Goal: Check status: Check status

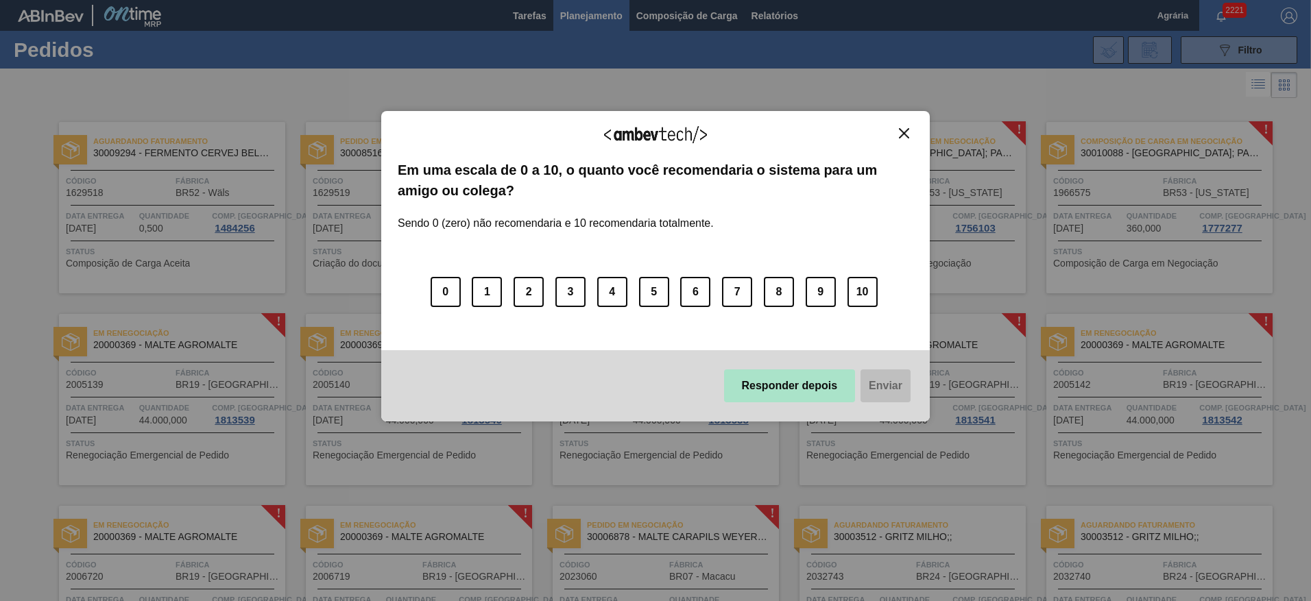
click at [811, 380] on button "Responder depois" at bounding box center [790, 386] width 132 height 33
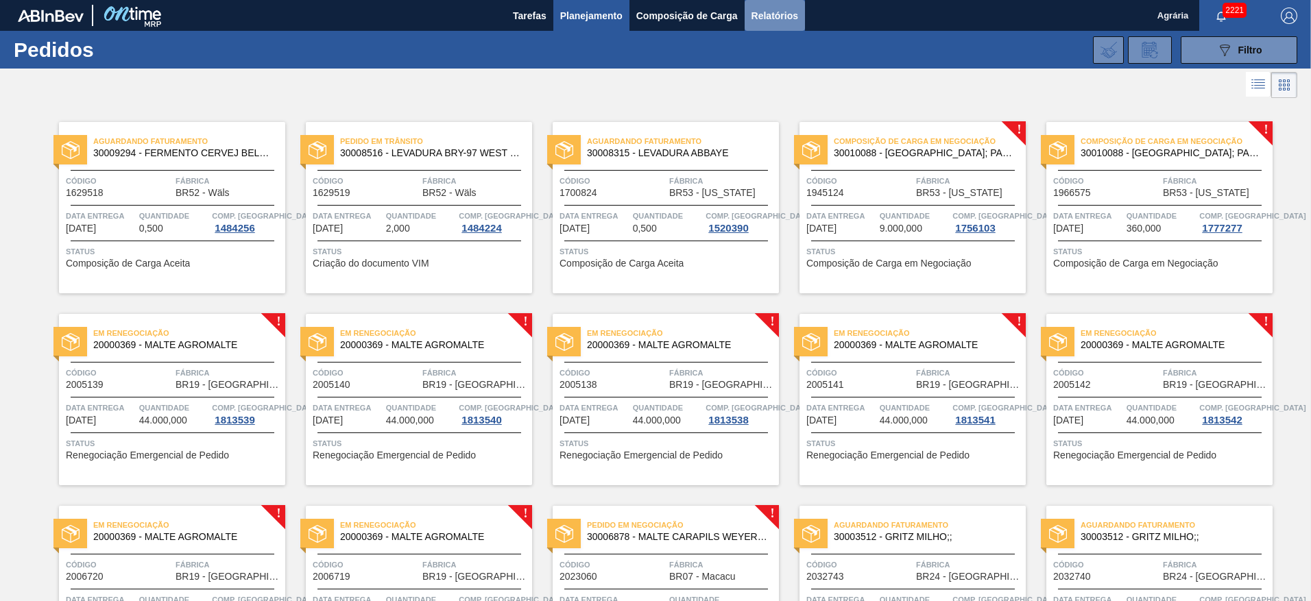
click at [768, 14] on span "Relatórios" at bounding box center [775, 16] width 47 height 16
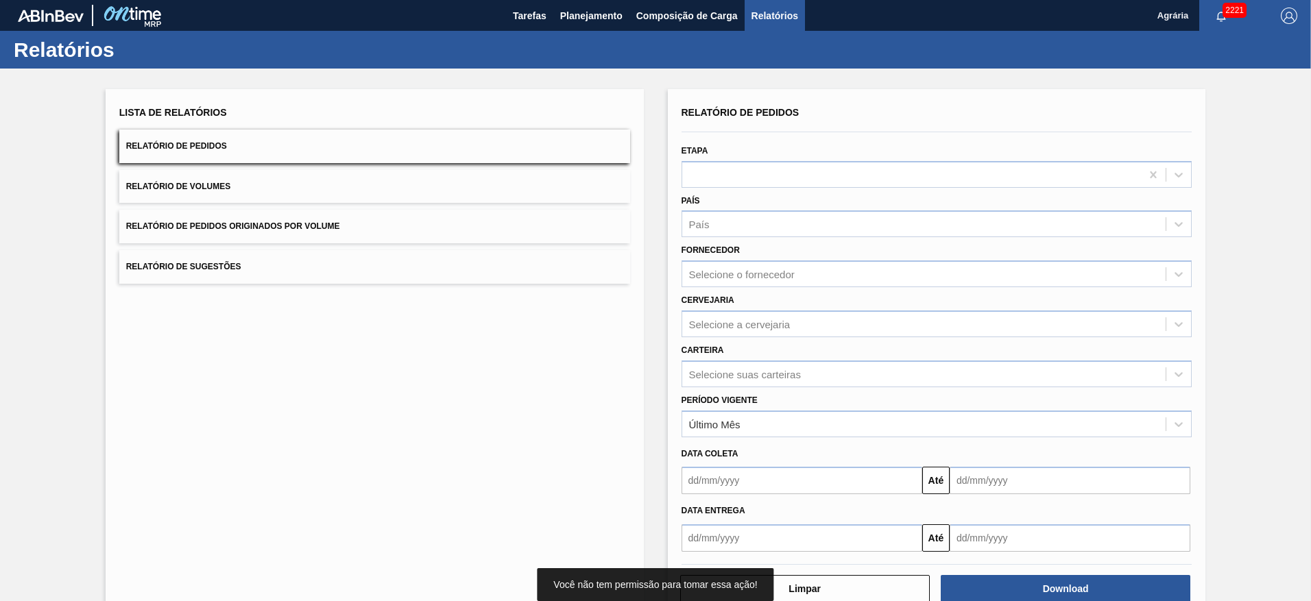
click at [189, 146] on span "Relatório de Pedidos" at bounding box center [176, 146] width 101 height 10
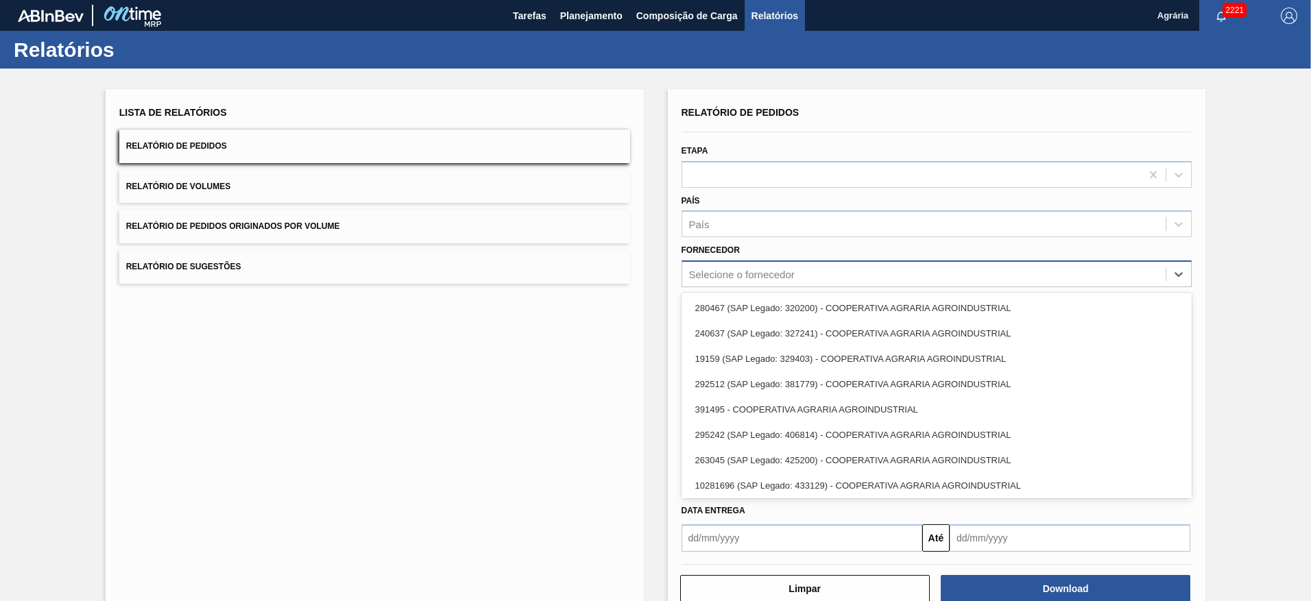
click at [761, 270] on div "Selecione o fornecedor" at bounding box center [742, 275] width 106 height 12
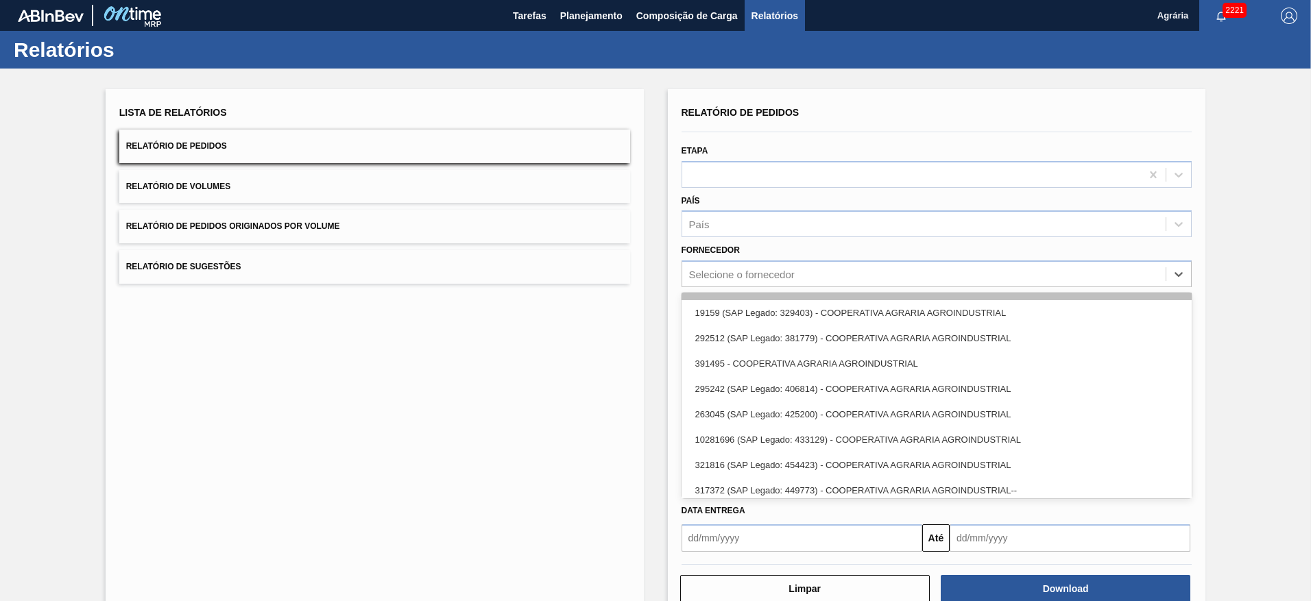
scroll to position [79, 0]
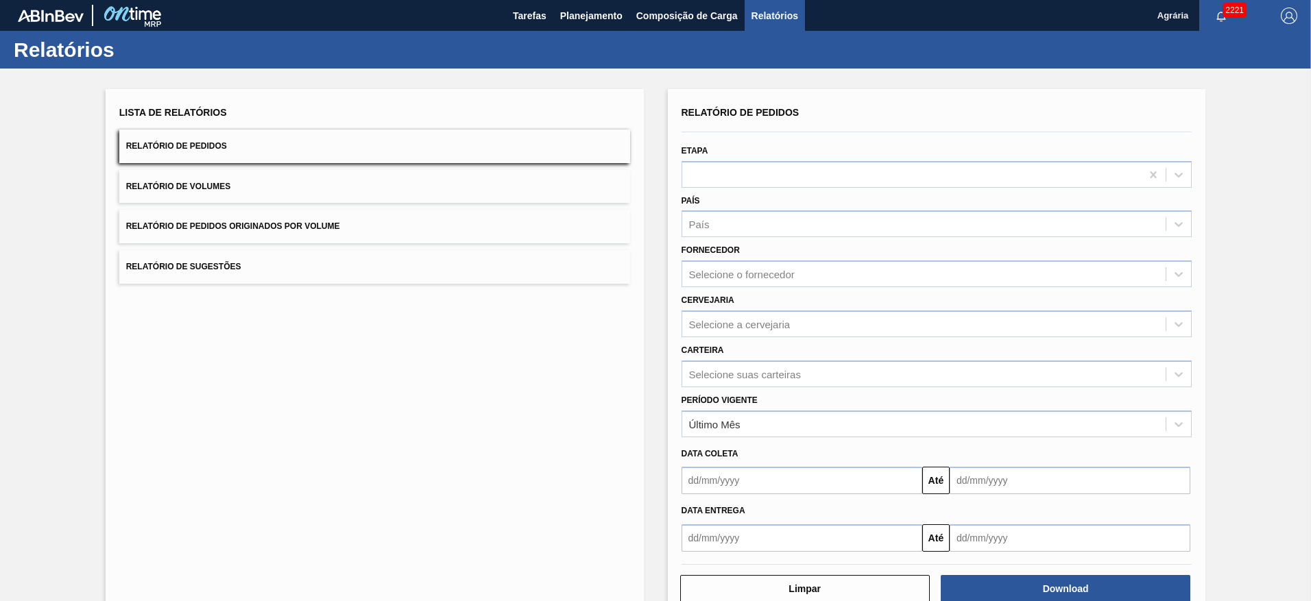
click at [458, 445] on div "Lista de Relatórios Relatório de Pedidos Relatório de Volumes Relatório de Pedi…" at bounding box center [375, 353] width 538 height 529
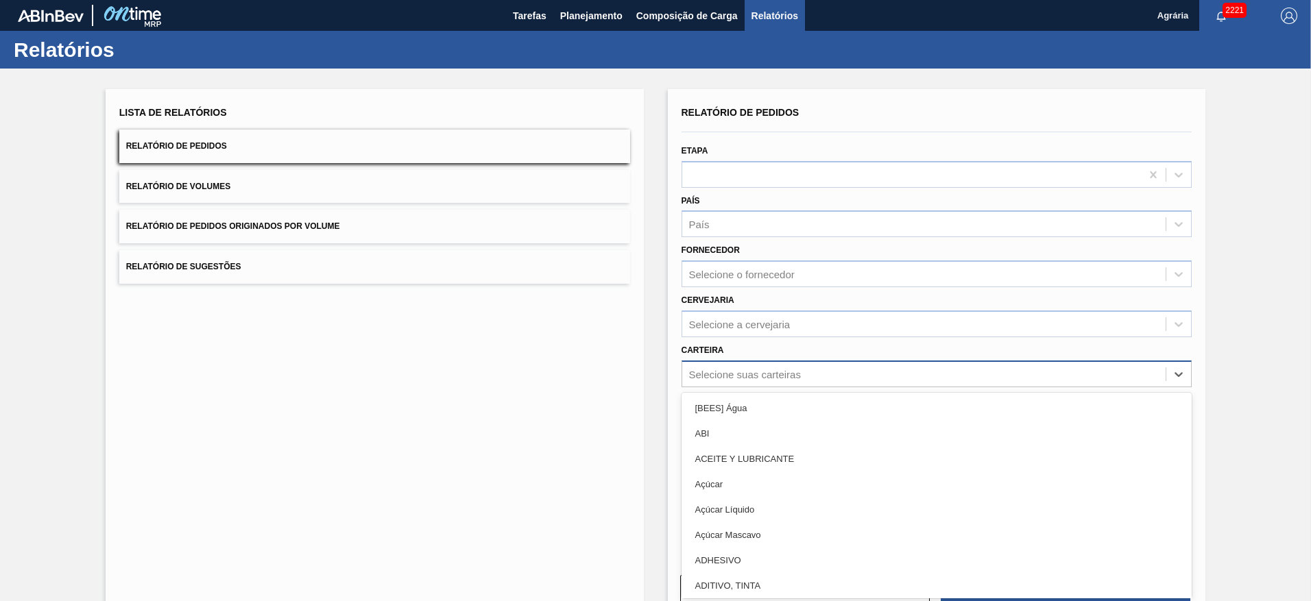
click at [756, 374] on div "Selecione suas carteiras" at bounding box center [745, 374] width 112 height 12
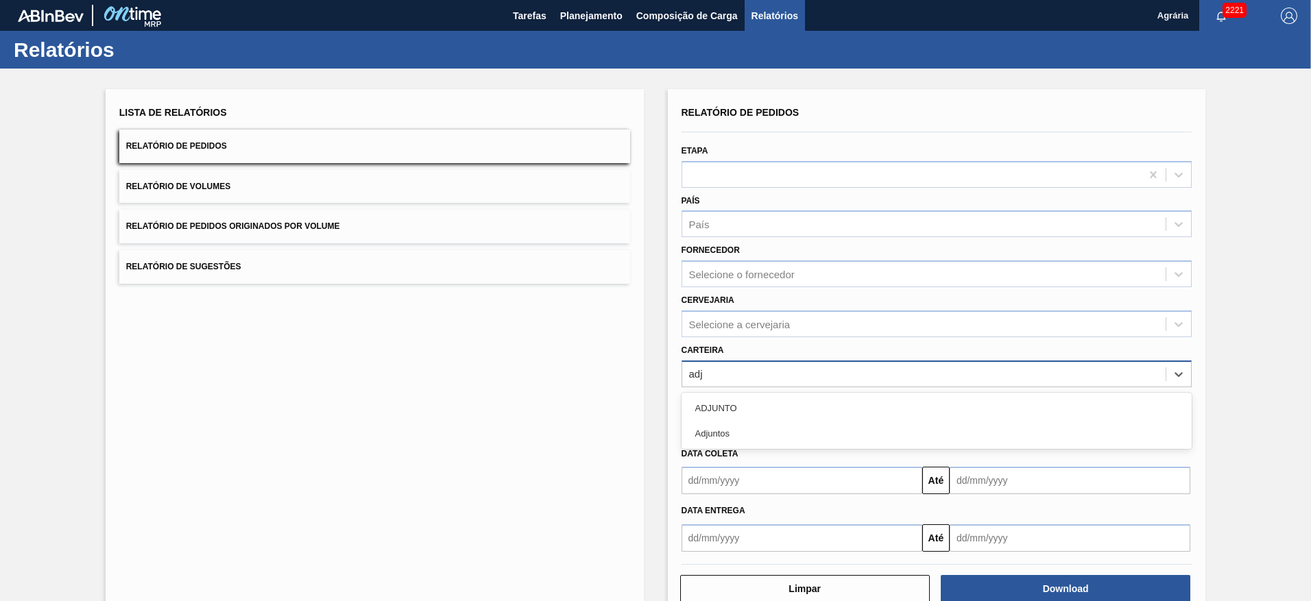
type input "adju"
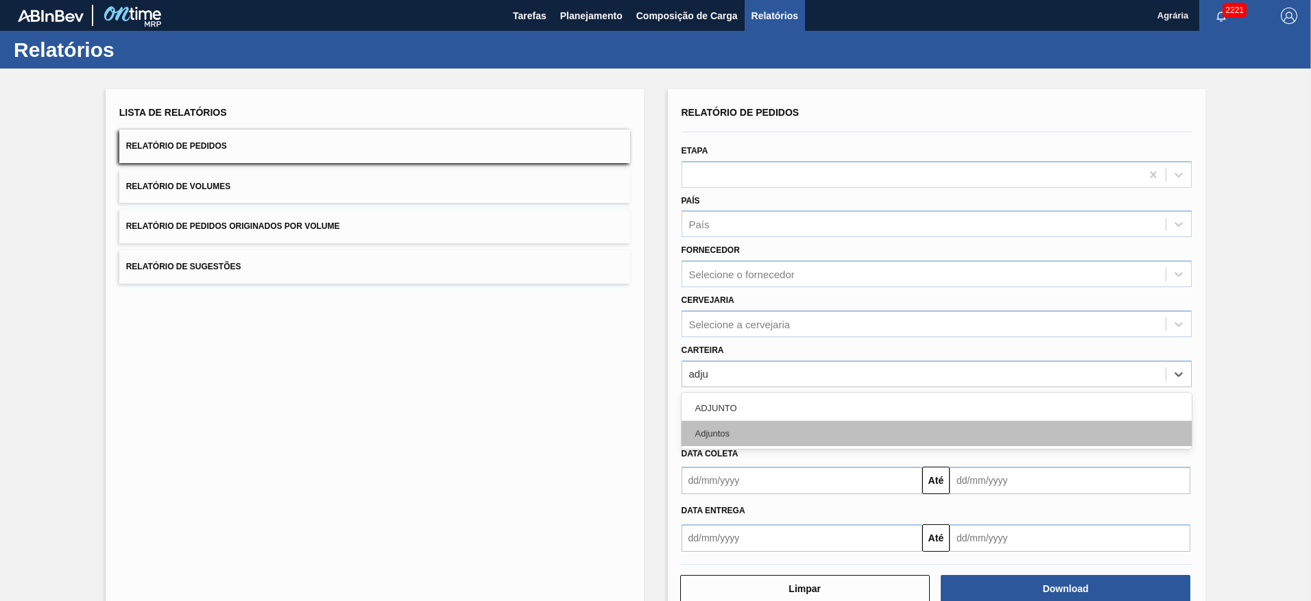
click at [714, 435] on div "Adjuntos" at bounding box center [937, 433] width 511 height 25
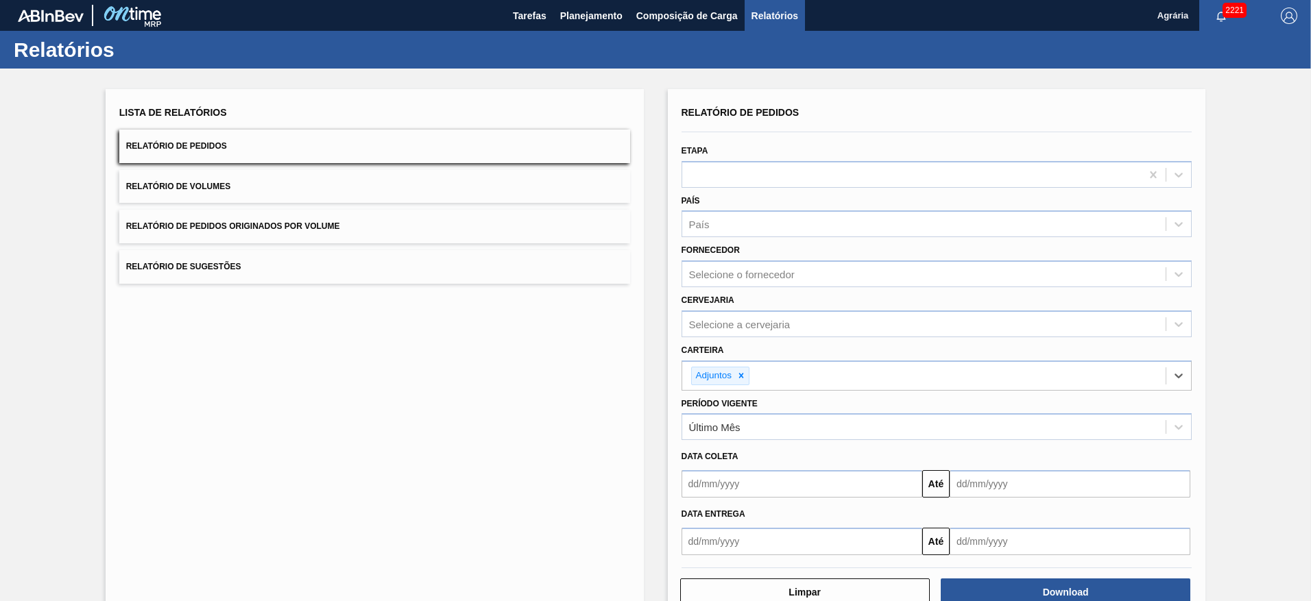
click at [686, 486] on input "text" at bounding box center [802, 483] width 241 height 27
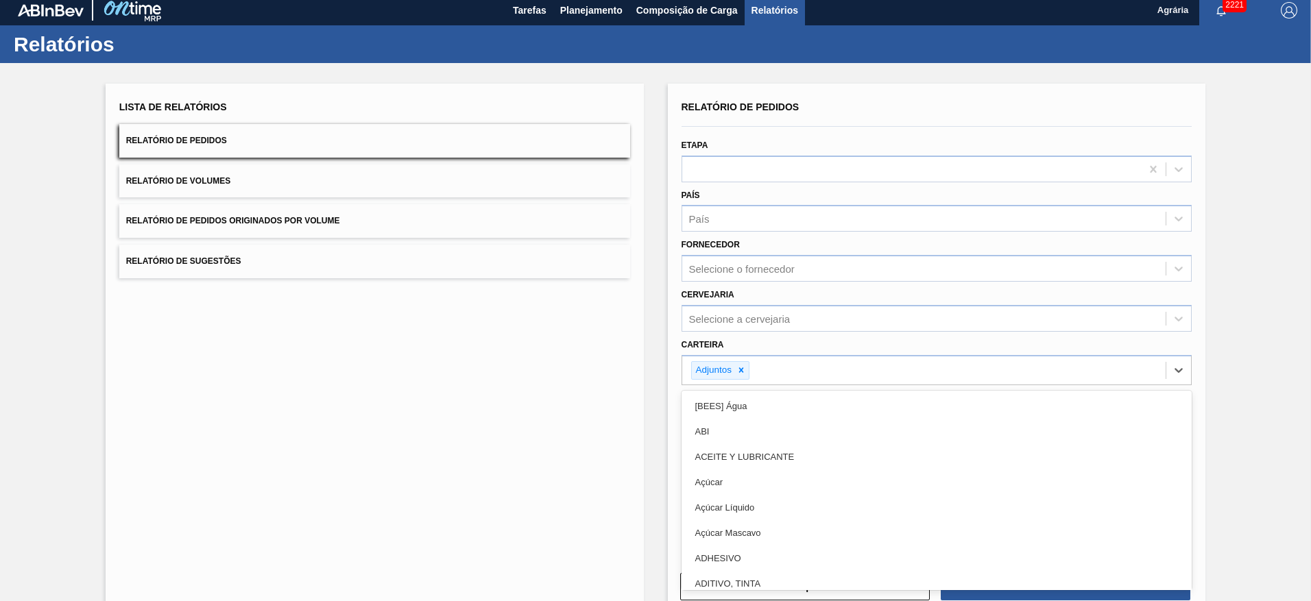
click at [958, 389] on div "Relatório de Pedidos Etapa País País Fornecedor Selecione o fornecedor Cervejar…" at bounding box center [937, 323] width 511 height 453
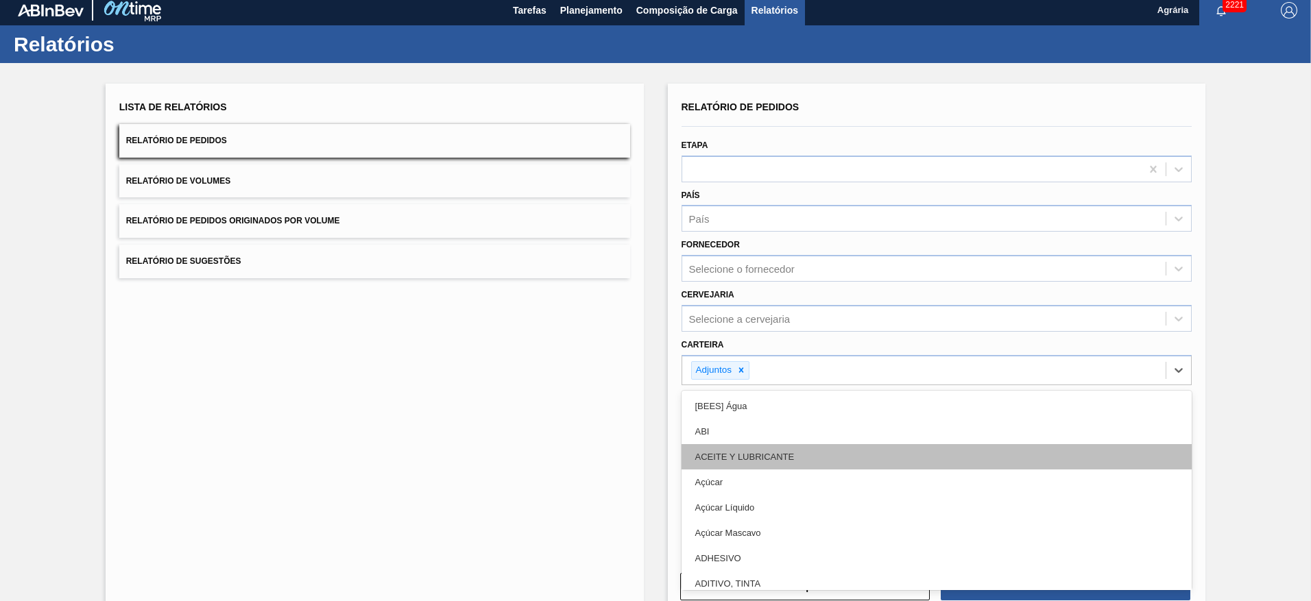
scroll to position [6, 0]
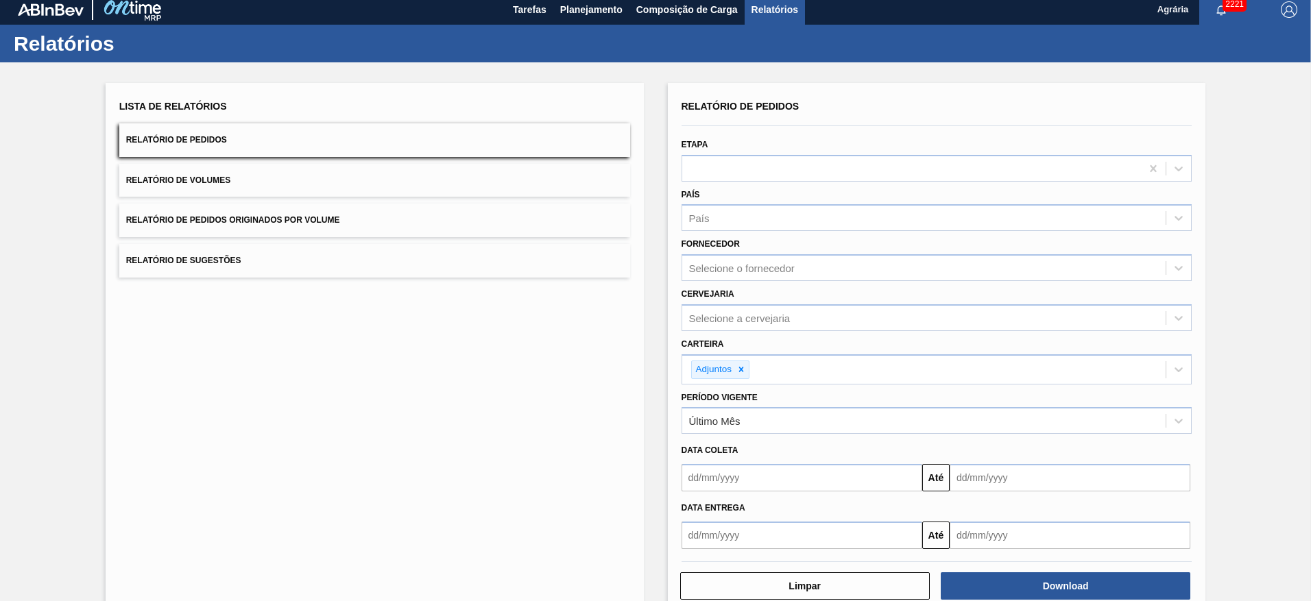
click at [571, 491] on div "Lista de Relatórios Relatório de Pedidos Relatório de Volumes Relatório de Pedi…" at bounding box center [375, 349] width 538 height 532
click at [744, 259] on div "Selecione o fornecedor" at bounding box center [924, 269] width 484 height 20
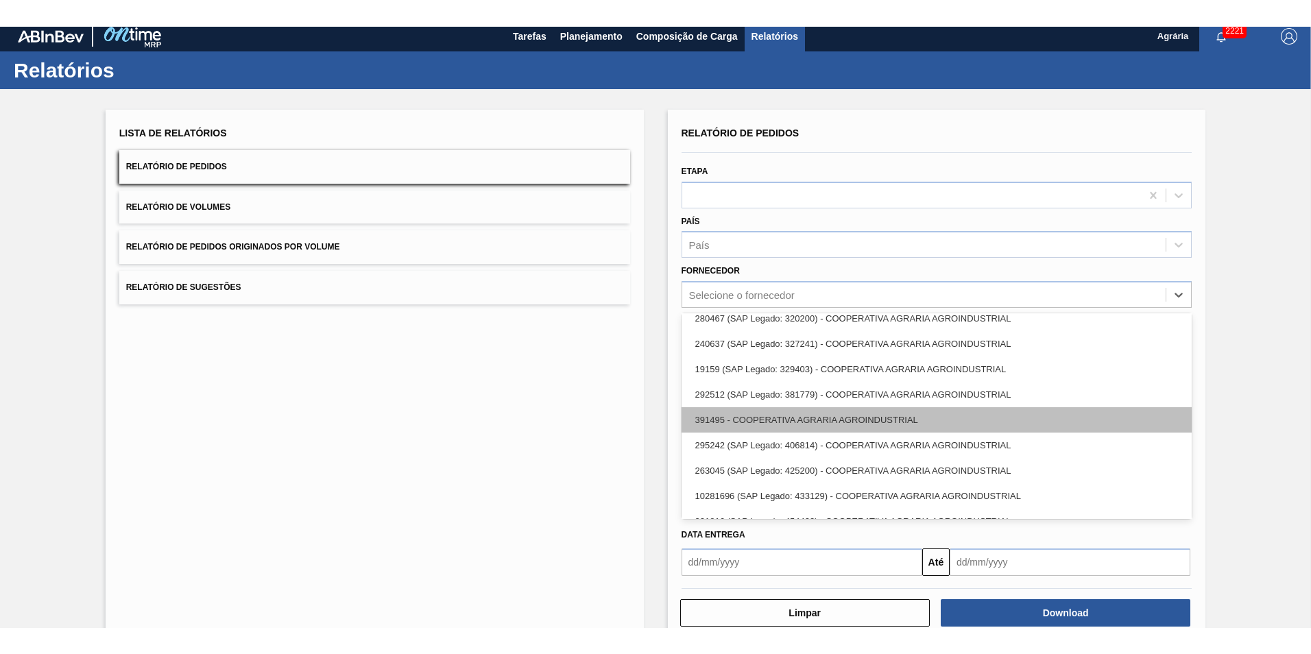
scroll to position [0, 0]
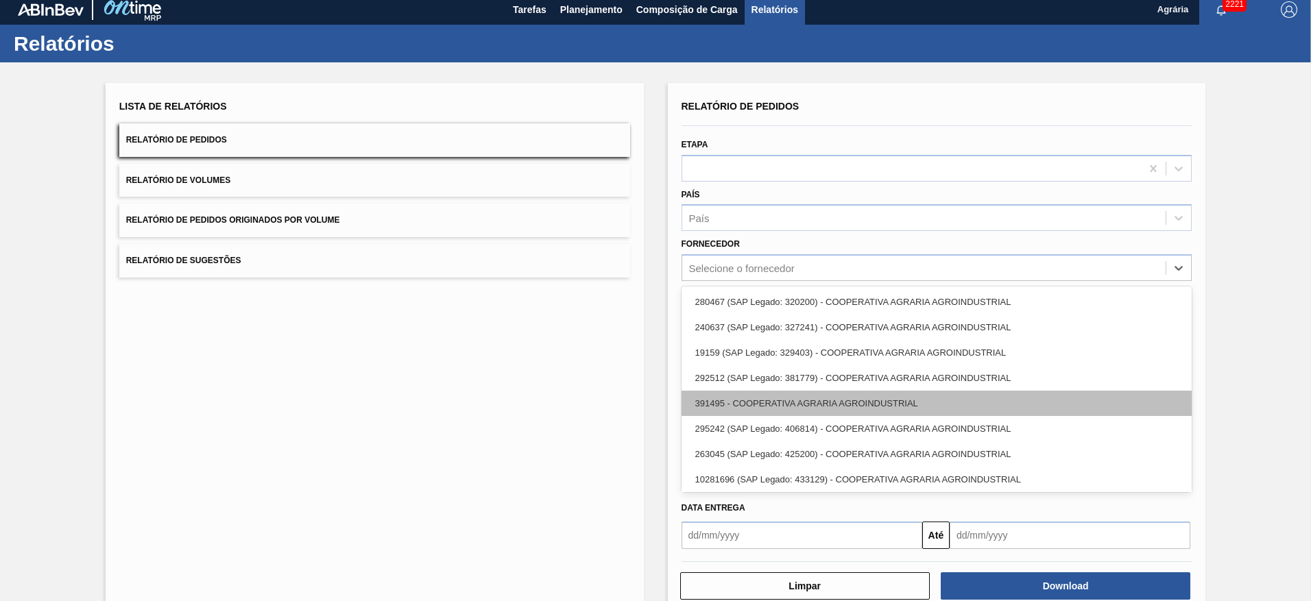
click at [768, 403] on div "391495 - COOPERATIVA AGRARIA AGROINDUSTRIAL" at bounding box center [937, 403] width 511 height 25
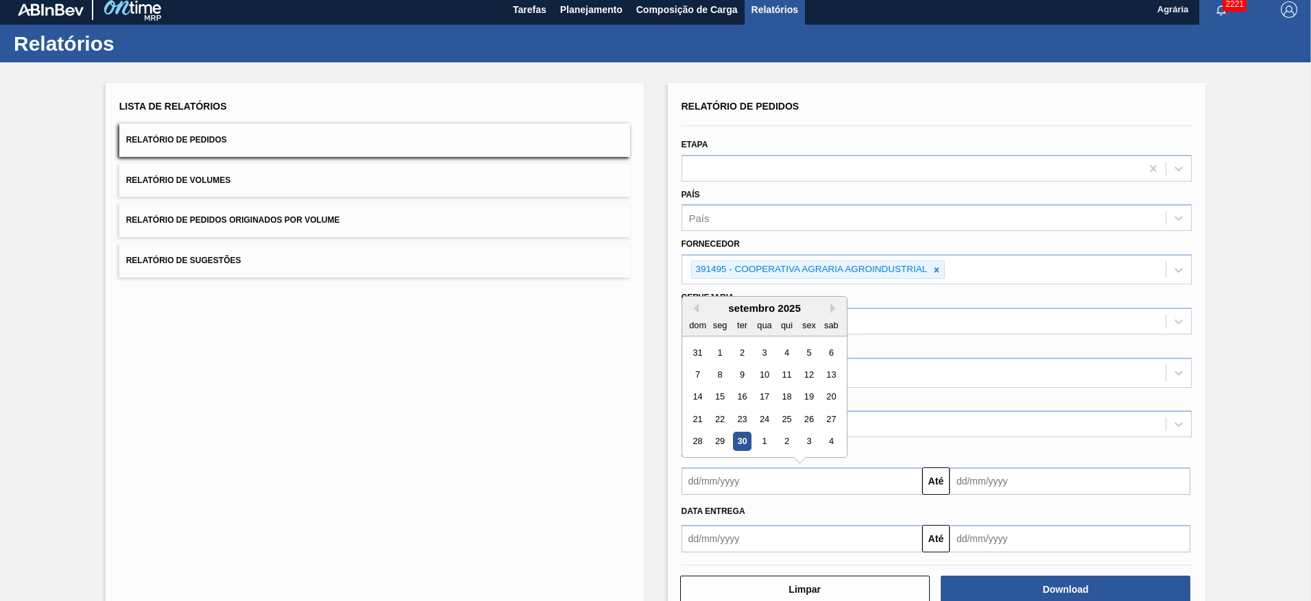
click at [737, 492] on input "text" at bounding box center [802, 481] width 241 height 27
click at [738, 442] on div "30" at bounding box center [741, 442] width 19 height 19
type input "[DATE]"
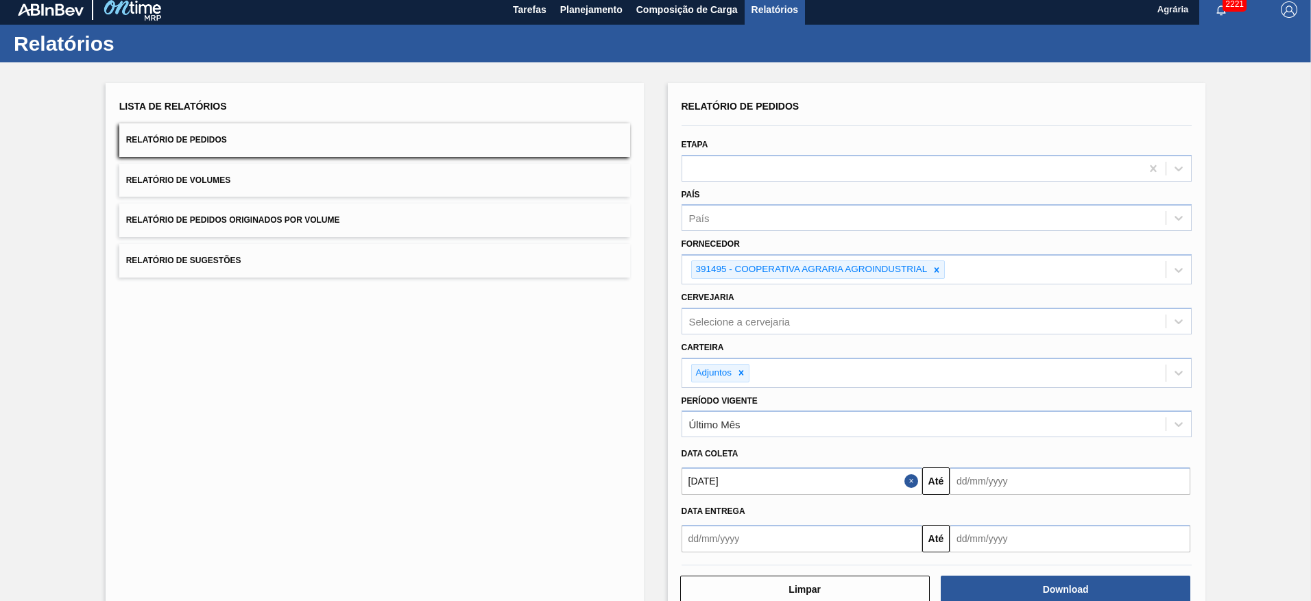
click at [972, 479] on input "text" at bounding box center [1070, 481] width 241 height 27
click at [1099, 307] on button "Next Month" at bounding box center [1104, 309] width 10 height 10
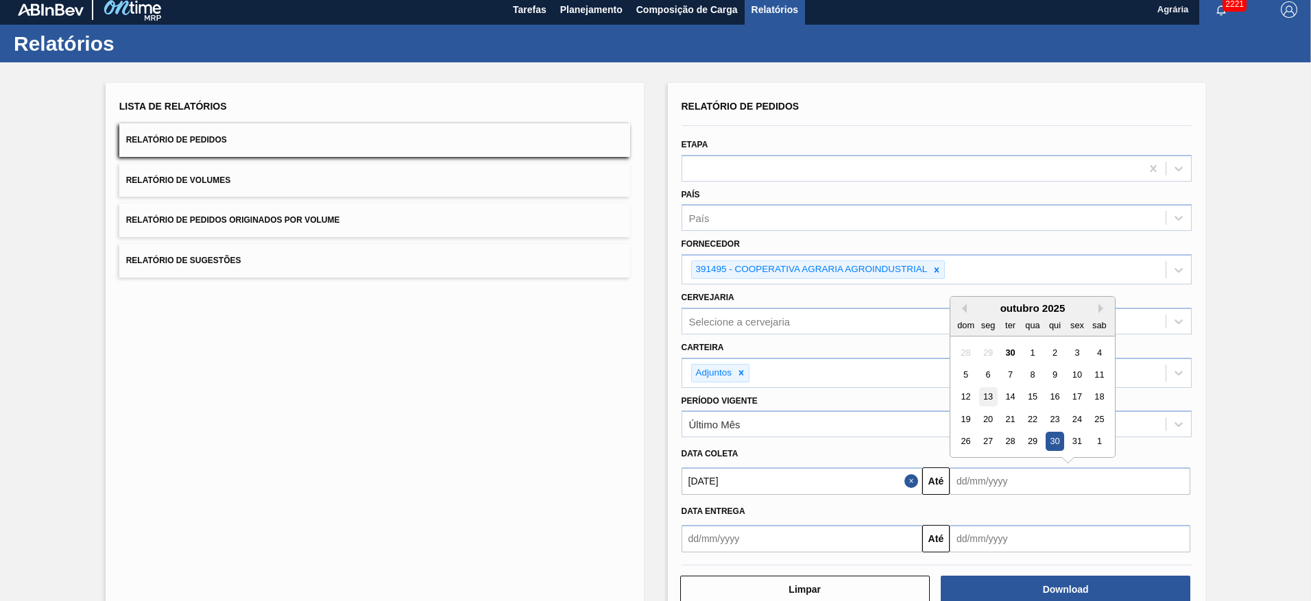
click at [982, 398] on div "13" at bounding box center [988, 397] width 19 height 19
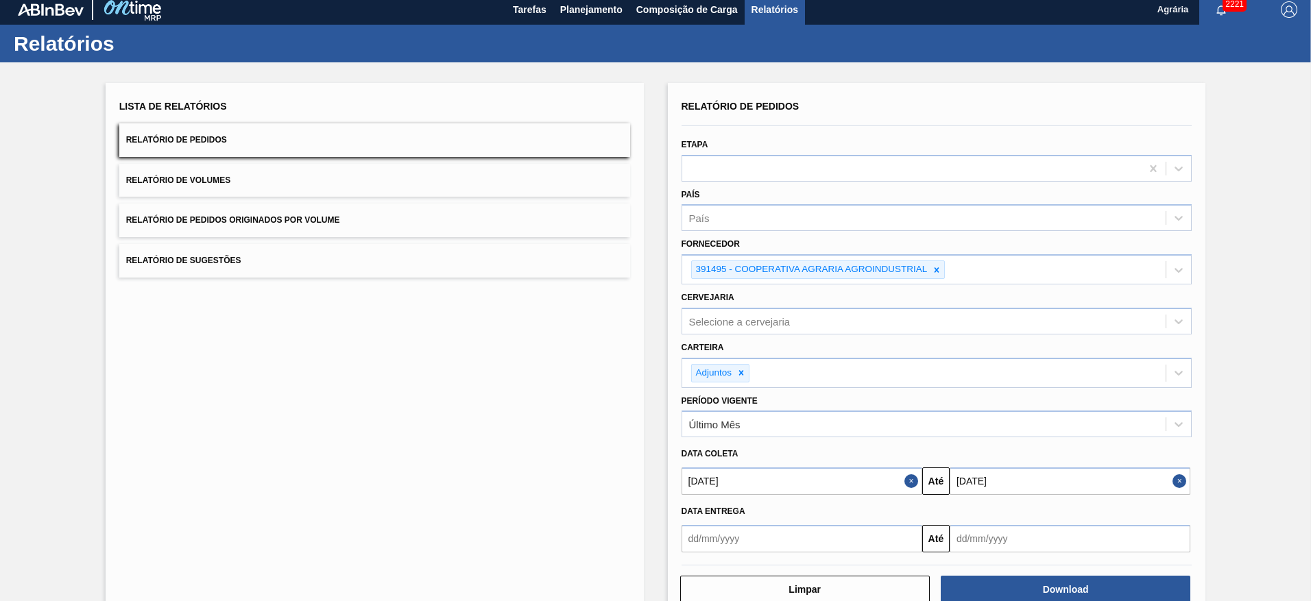
type input "[DATE]"
click at [1044, 588] on button "Download" at bounding box center [1066, 589] width 250 height 27
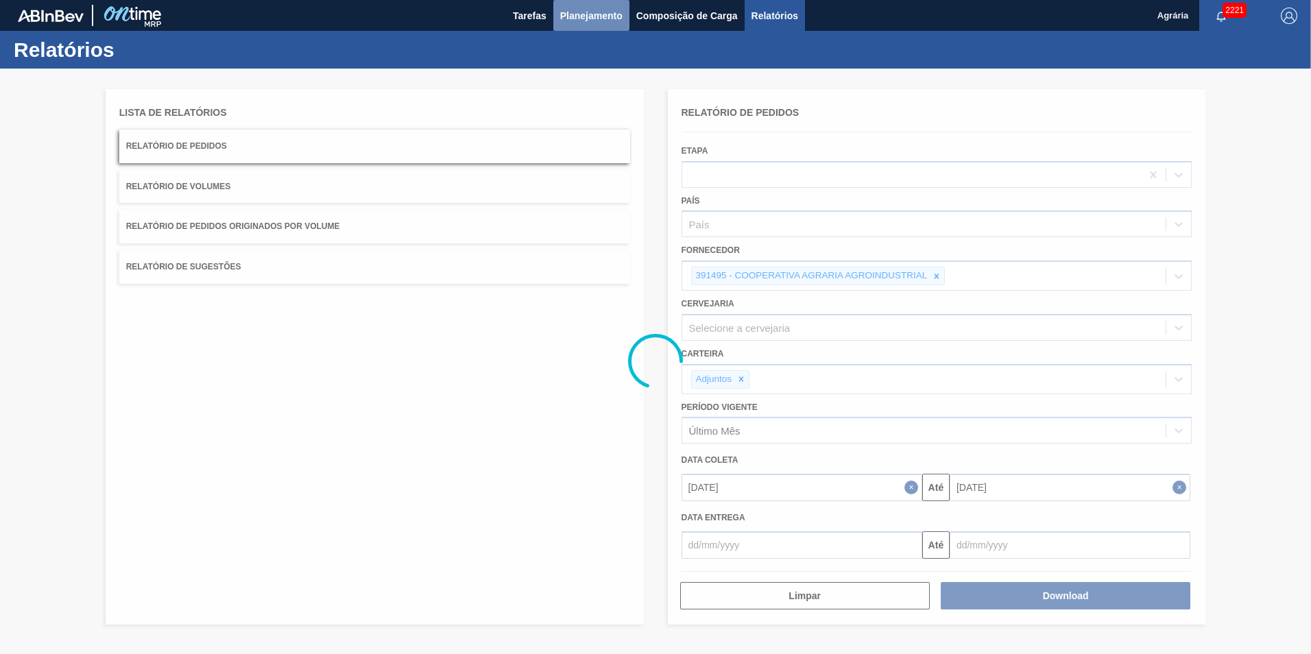
click at [579, 19] on span "Planejamento" at bounding box center [591, 16] width 62 height 16
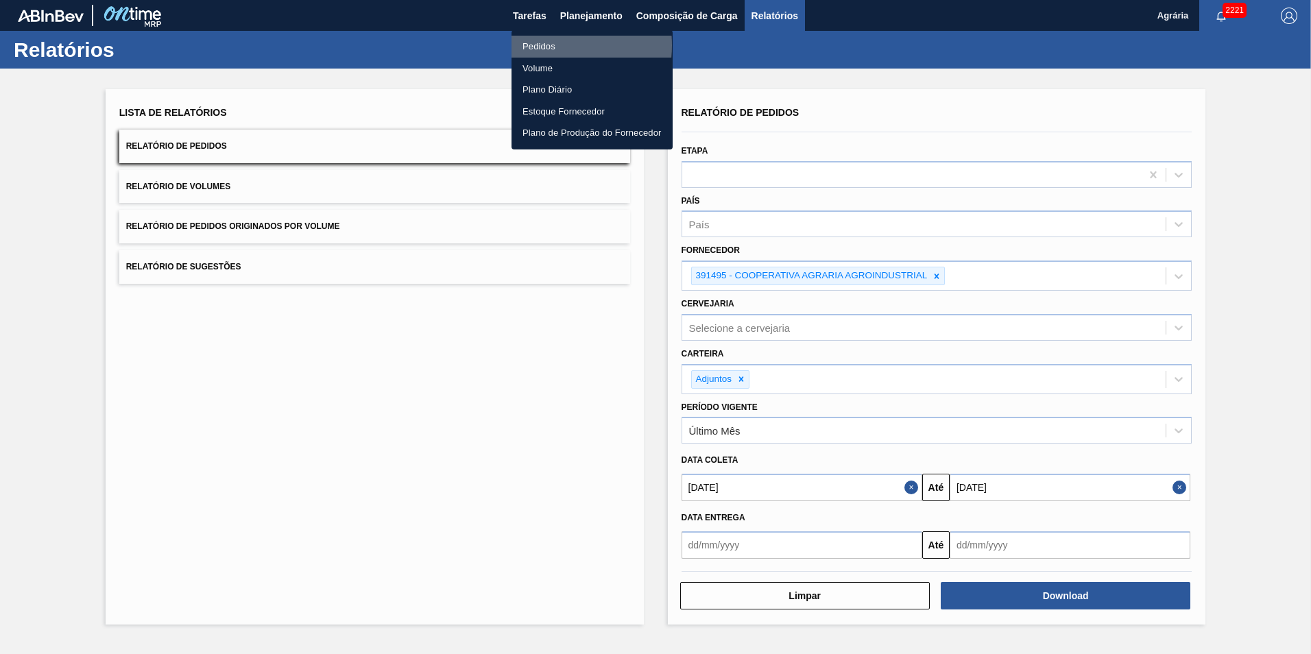
click at [540, 45] on li "Pedidos" at bounding box center [592, 47] width 161 height 22
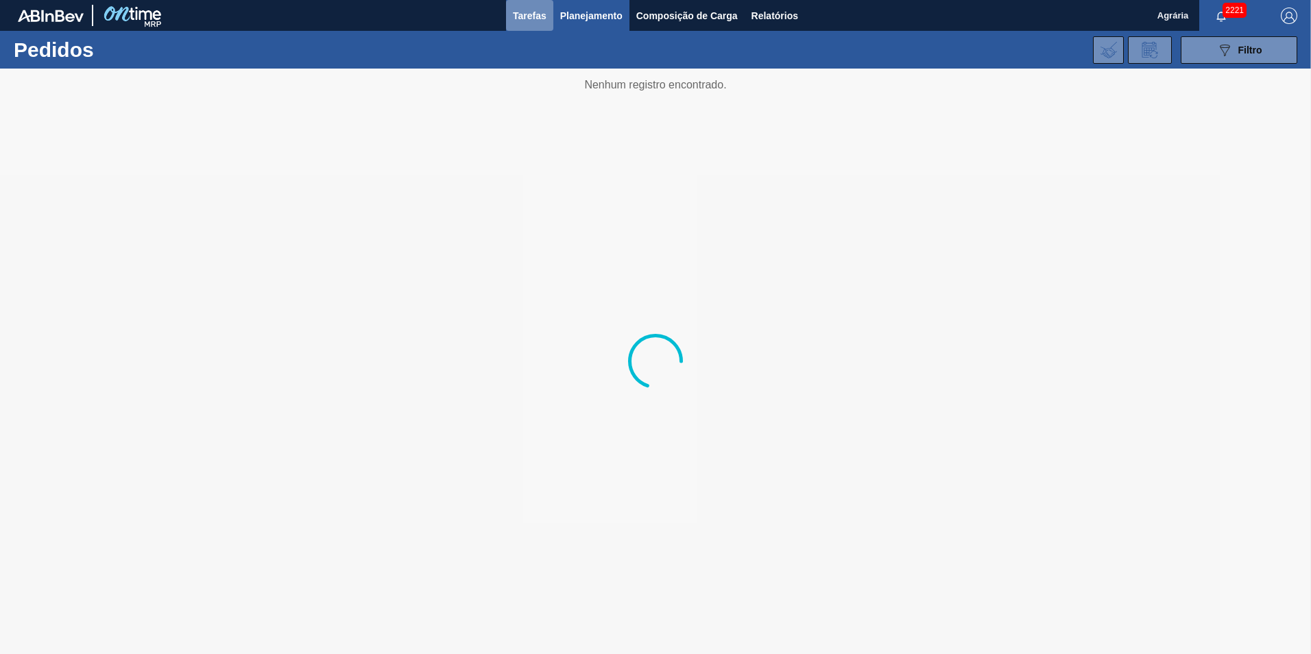
click at [532, 12] on span "Tarefas" at bounding box center [530, 16] width 34 height 16
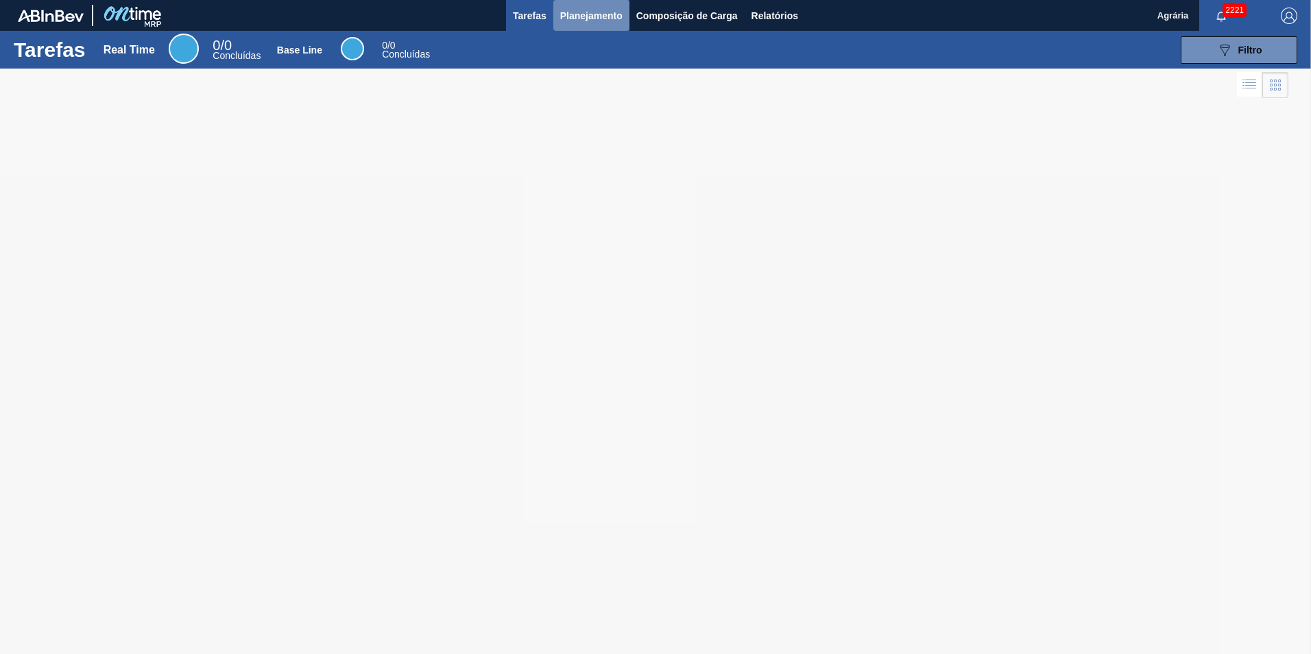
click at [578, 19] on span "Planejamento" at bounding box center [591, 16] width 62 height 16
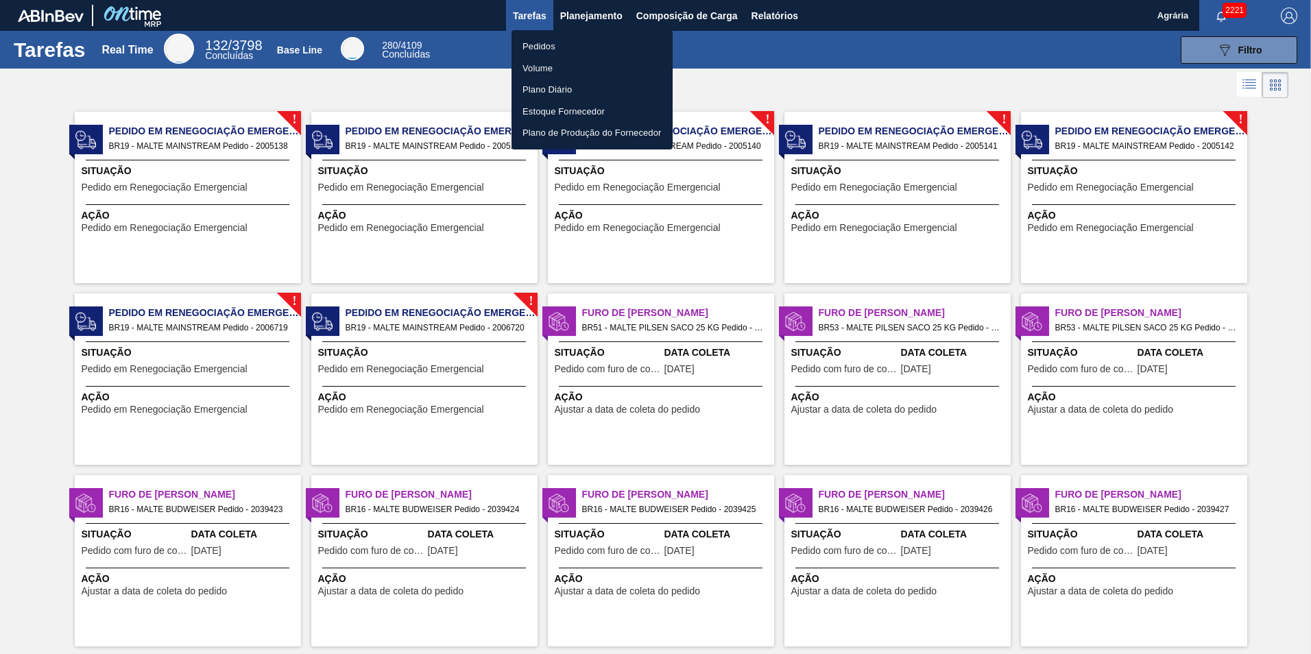
drag, startPoint x: 1265, startPoint y: 429, endPoint x: 1279, endPoint y: 390, distance: 40.8
click at [1265, 425] on div at bounding box center [655, 327] width 1311 height 654
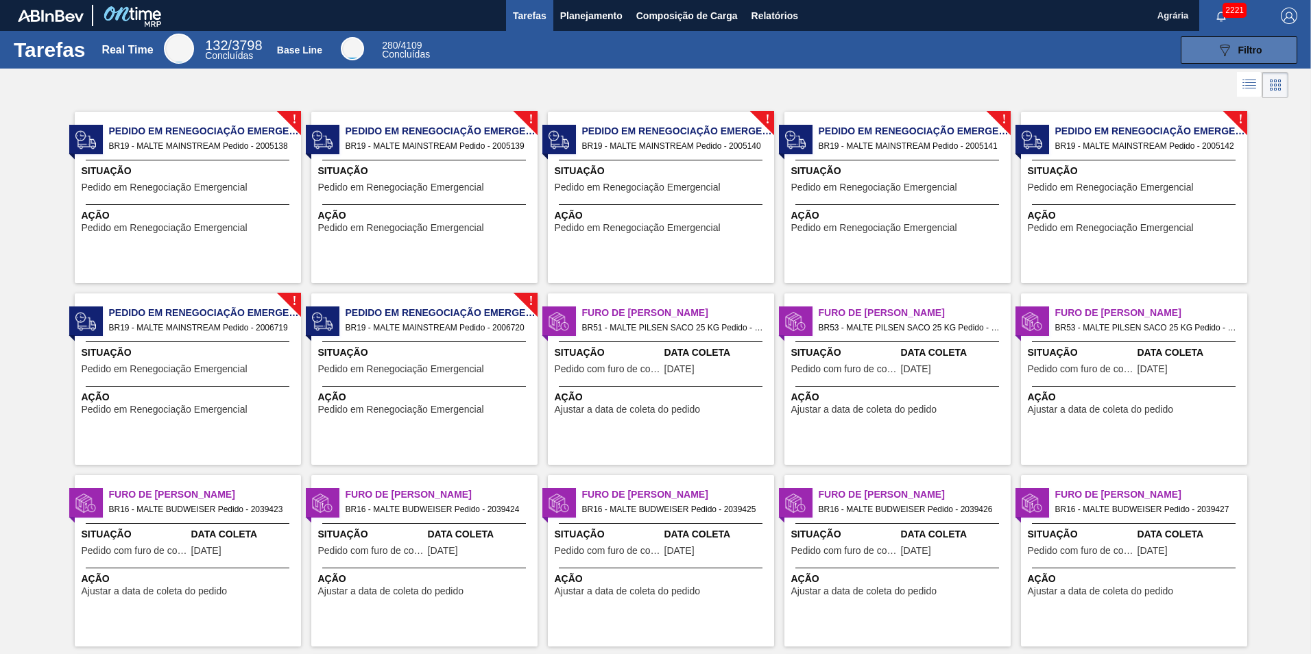
click at [1268, 49] on button "089F7B8B-B2A5-4AFE-B5C0-19BA573D28AC Filtro" at bounding box center [1239, 49] width 117 height 27
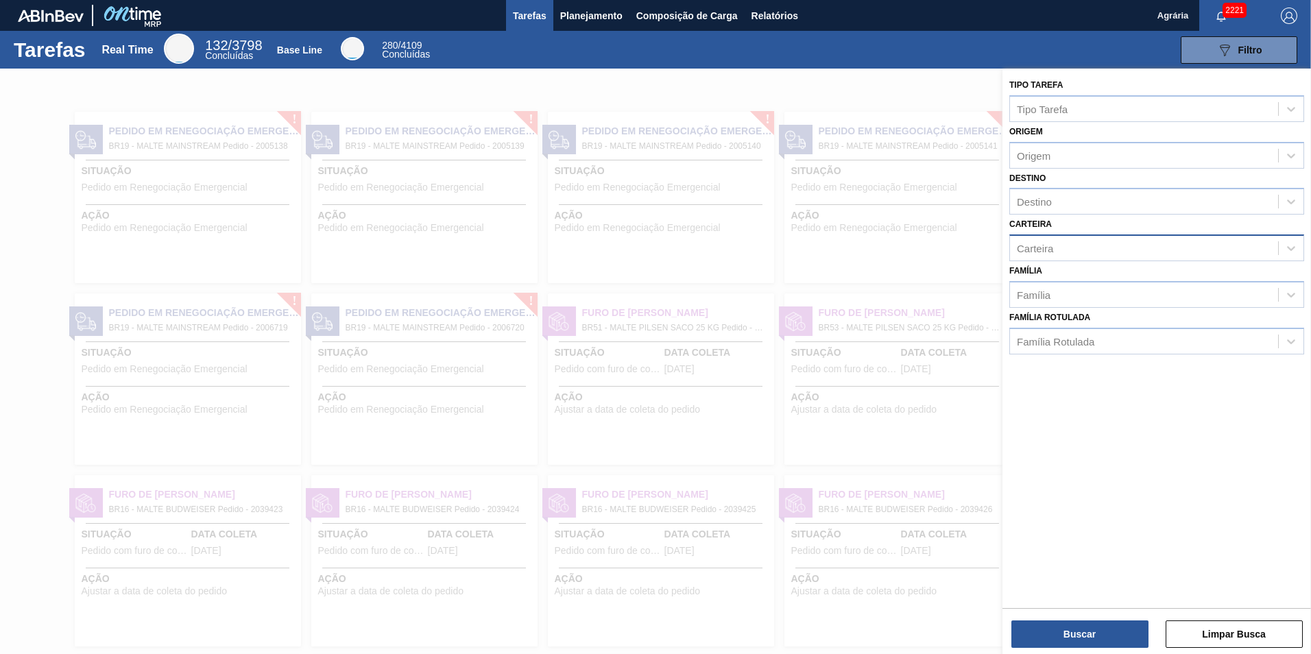
click at [1073, 252] on div "Carteira" at bounding box center [1144, 249] width 268 height 20
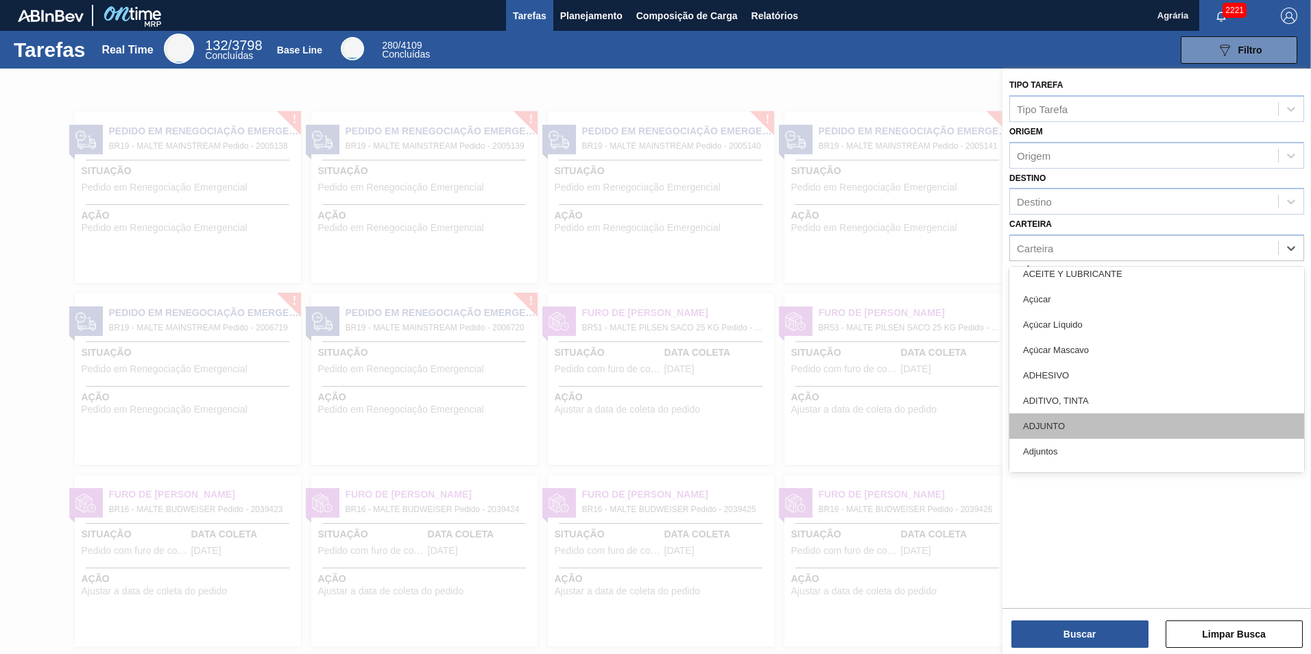
scroll to position [137, 0]
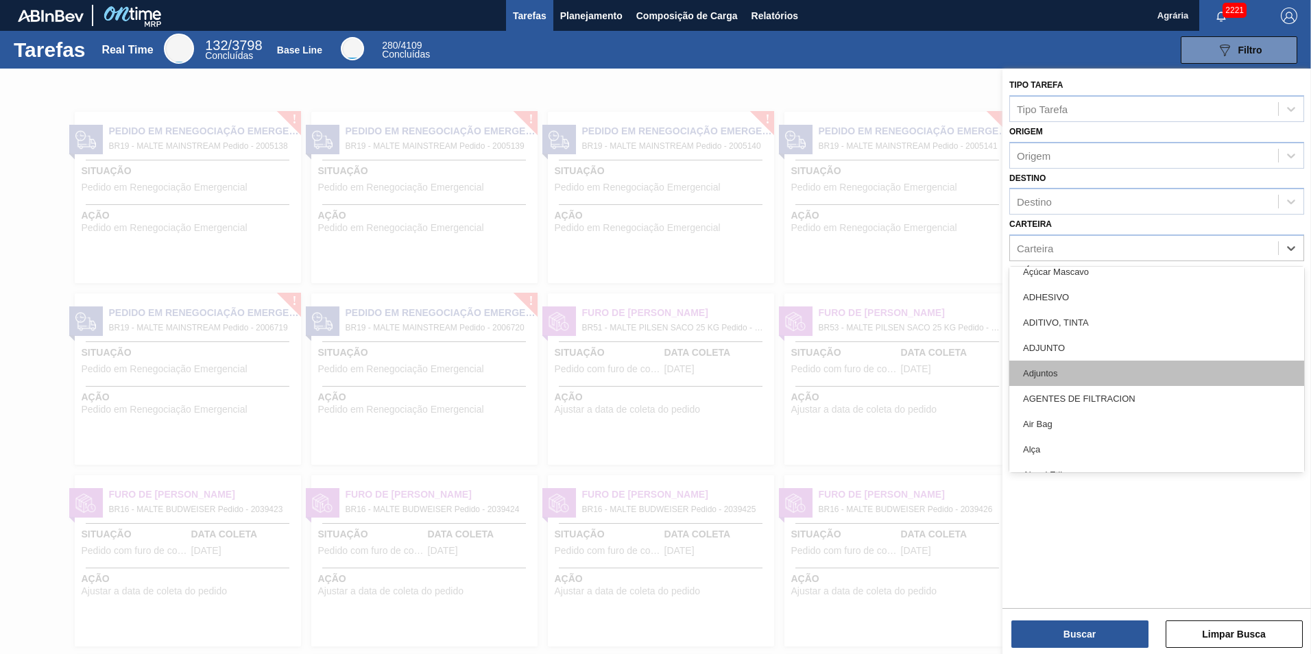
click at [1119, 371] on div "Adjuntos" at bounding box center [1157, 373] width 295 height 25
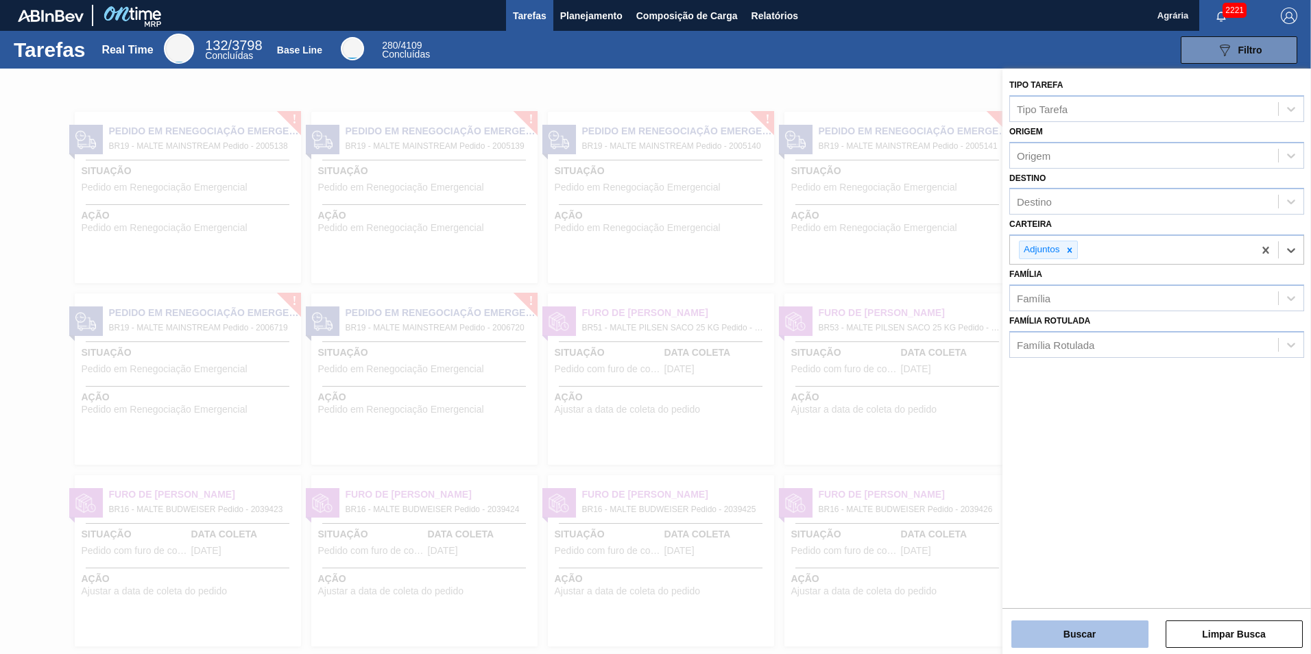
click at [1088, 601] on button "Buscar" at bounding box center [1080, 634] width 137 height 27
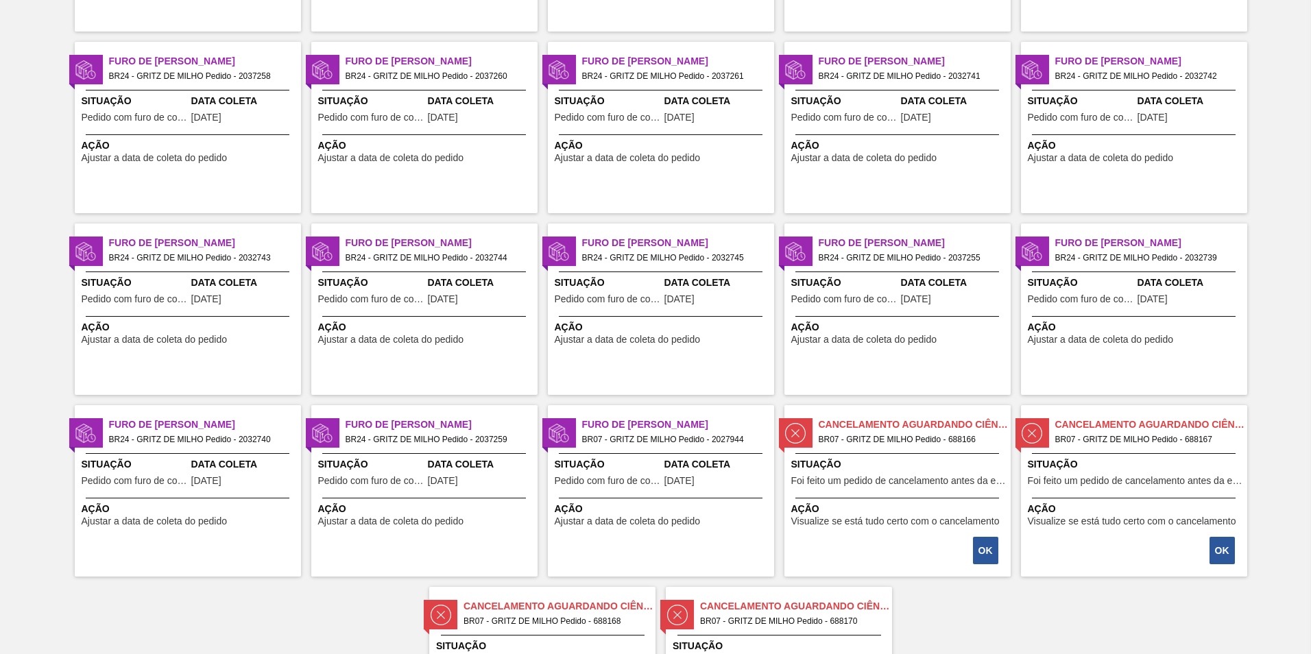
scroll to position [343, 0]
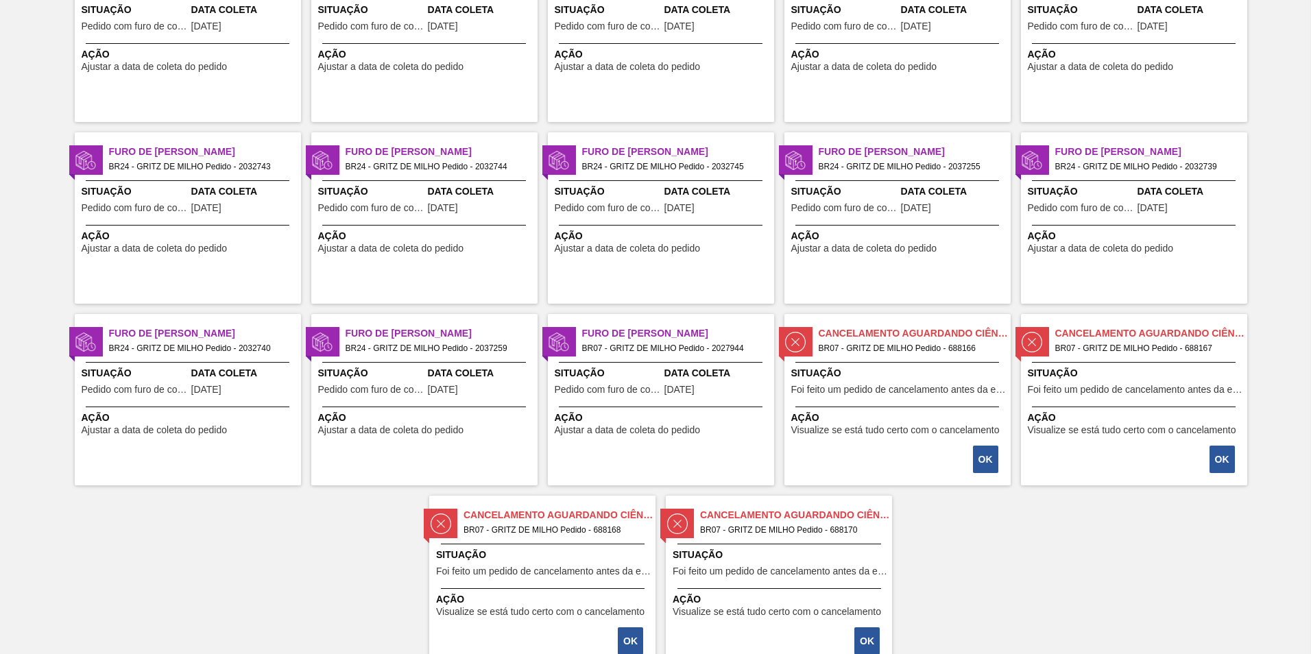
click at [652, 348] on span "BR07 - GRITZ DE MILHO Pedido - 2027944" at bounding box center [672, 348] width 181 height 15
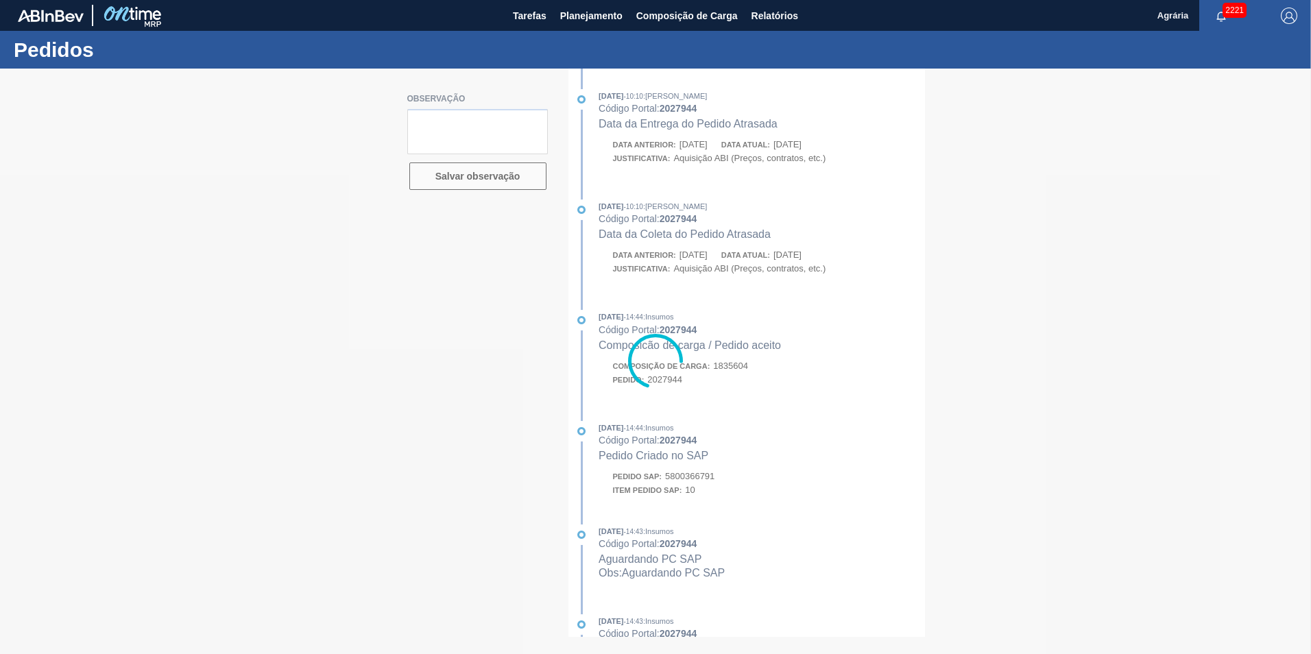
click at [836, 413] on div at bounding box center [655, 362] width 1311 height 586
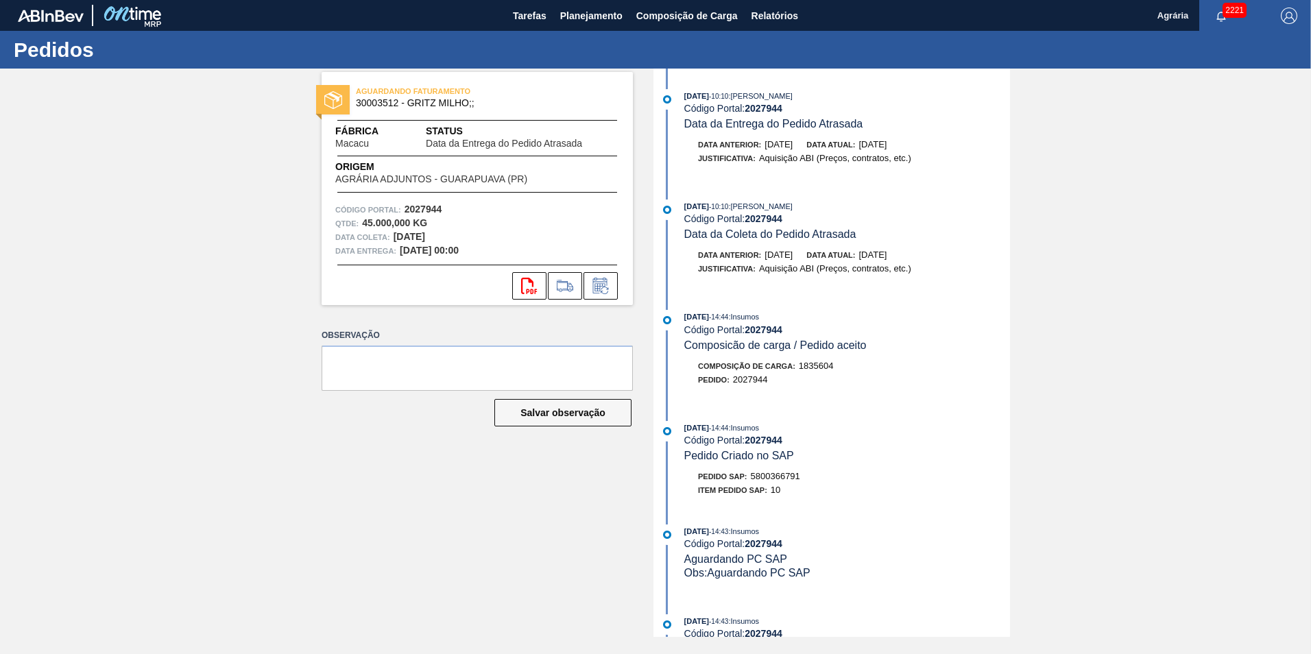
click at [367, 175] on span "AGRÁRIA ADJUNTOS - GUARAPUAVA (PR)" at bounding box center [431, 179] width 192 height 10
click at [459, 180] on span "AGRÁRIA ADJUNTOS - GUARAPUAVA (PR)" at bounding box center [431, 179] width 192 height 10
click at [669, 9] on span "Composição de Carga" at bounding box center [686, 16] width 101 height 16
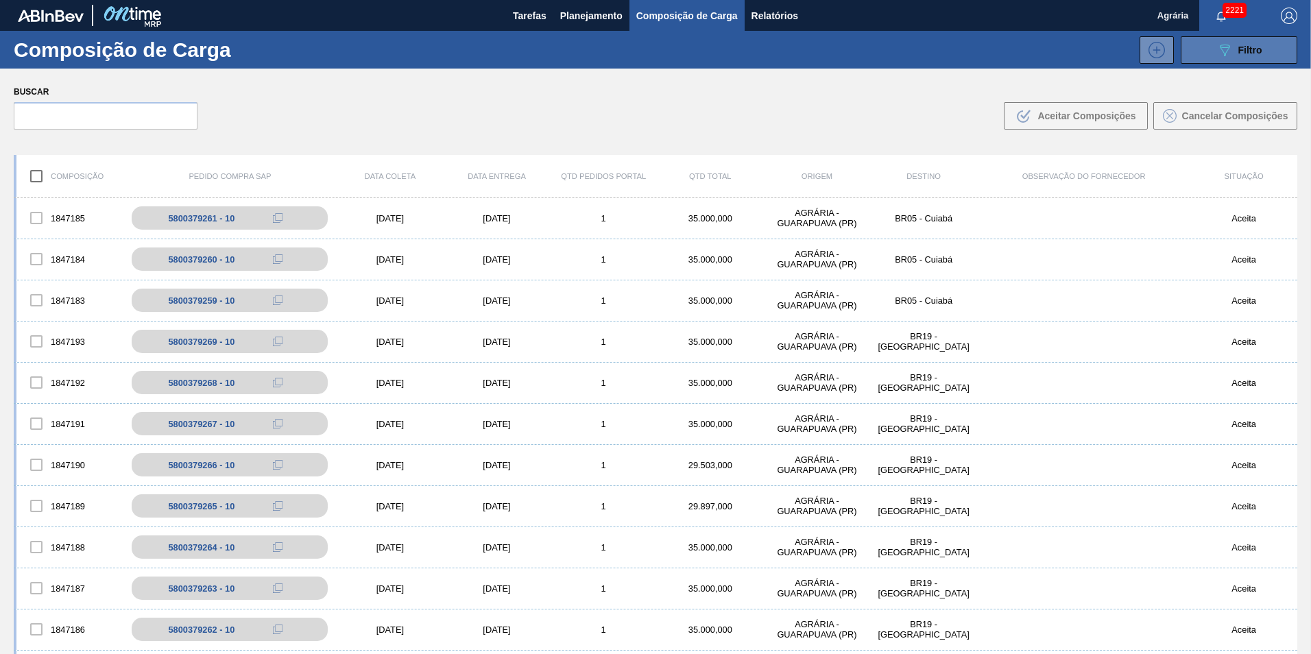
click at [1255, 55] on div "089F7B8B-B2A5-4AFE-B5C0-19BA573D28AC Filtro" at bounding box center [1240, 50] width 46 height 16
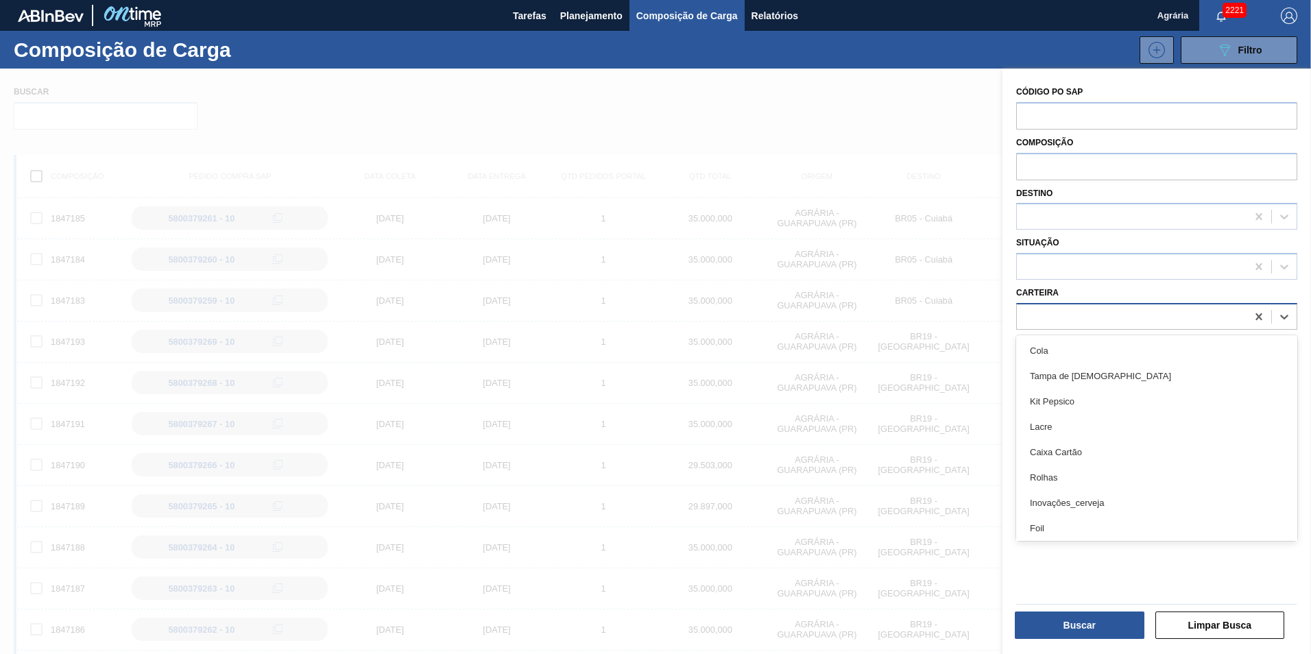
click at [1073, 316] on div at bounding box center [1132, 317] width 230 height 20
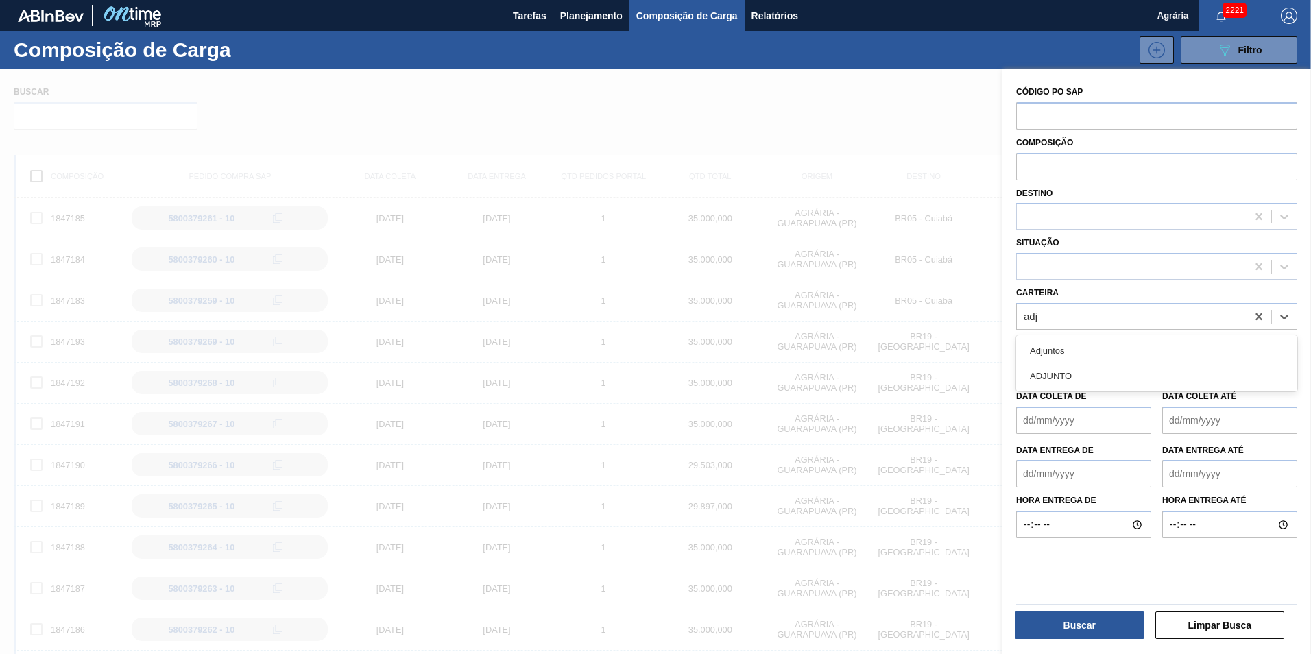
type input "adju"
click at [1065, 352] on div "Adjuntos" at bounding box center [1156, 350] width 281 height 25
click at [1115, 601] on button "Buscar" at bounding box center [1080, 625] width 130 height 27
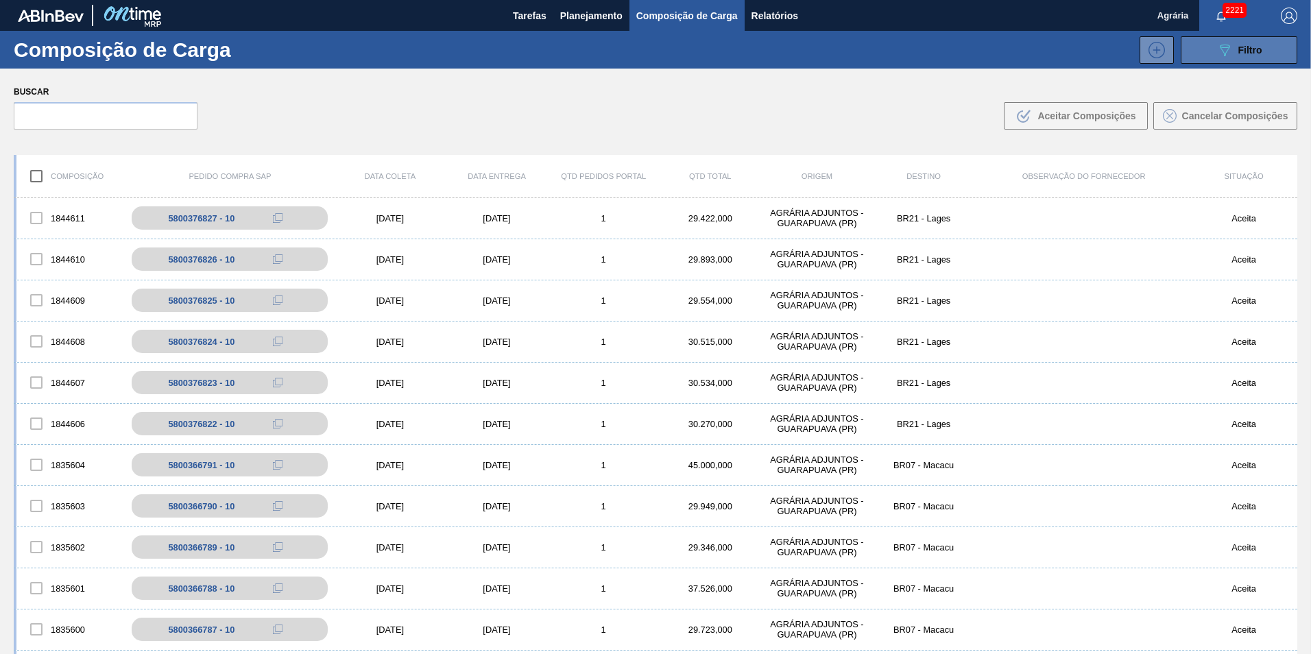
click at [1232, 50] on div "089F7B8B-B2A5-4AFE-B5C0-19BA573D28AC Filtro" at bounding box center [1240, 50] width 46 height 16
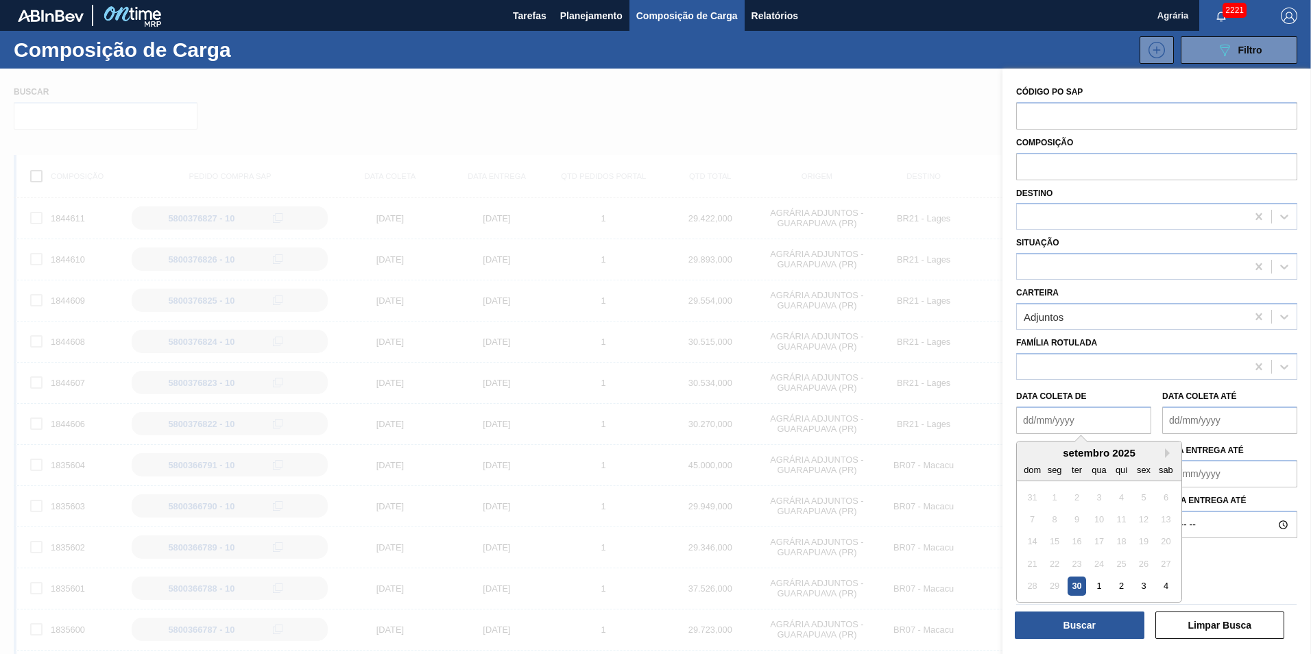
click at [1079, 421] on de "Data coleta de" at bounding box center [1083, 420] width 135 height 27
click at [1073, 586] on div "30" at bounding box center [1077, 586] width 19 height 19
type de "[DATE]"
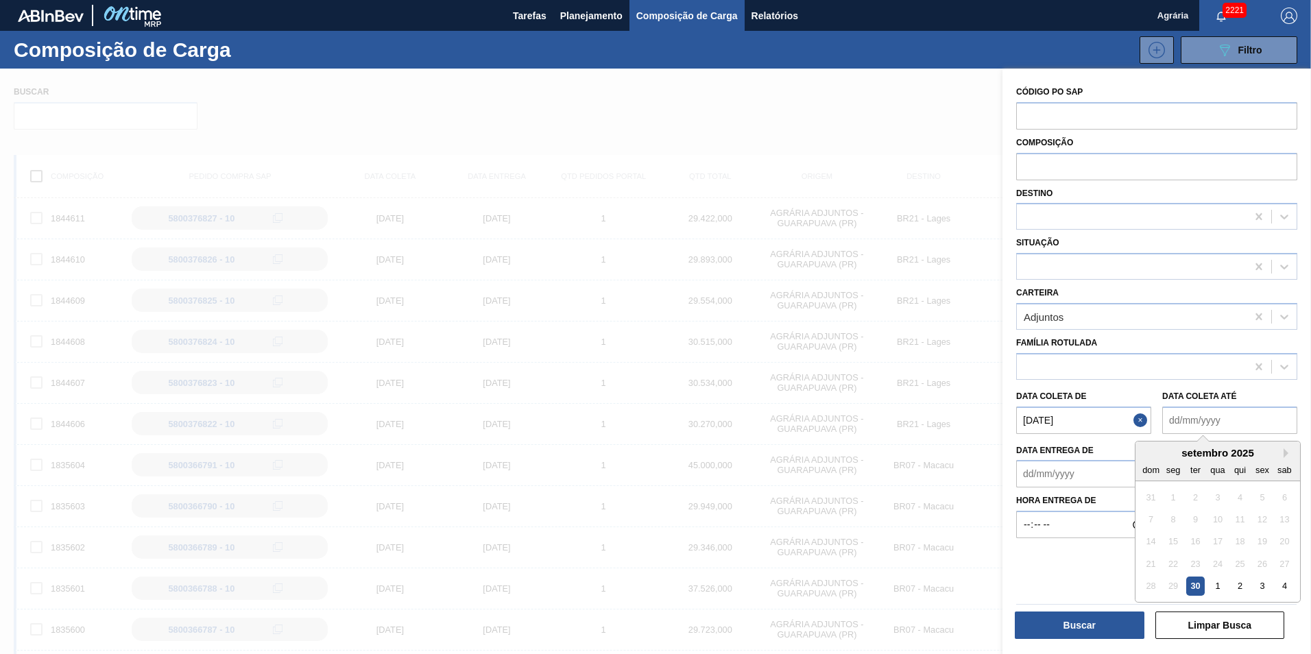
click at [1245, 420] on até "Data coleta até" at bounding box center [1229, 420] width 135 height 27
click at [1287, 457] on button "Next Month" at bounding box center [1289, 454] width 10 height 10
click at [1263, 522] on div "10" at bounding box center [1262, 519] width 19 height 19
type até "[DATE]"
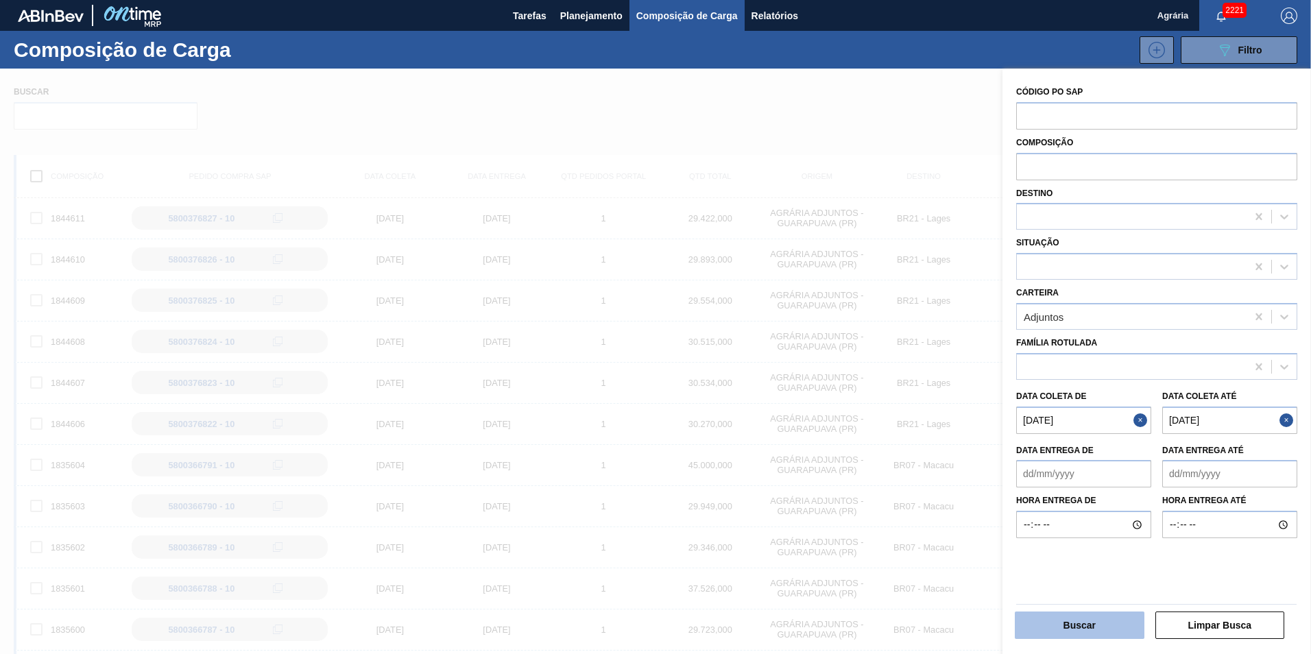
click at [1088, 601] on button "Buscar" at bounding box center [1080, 625] width 130 height 27
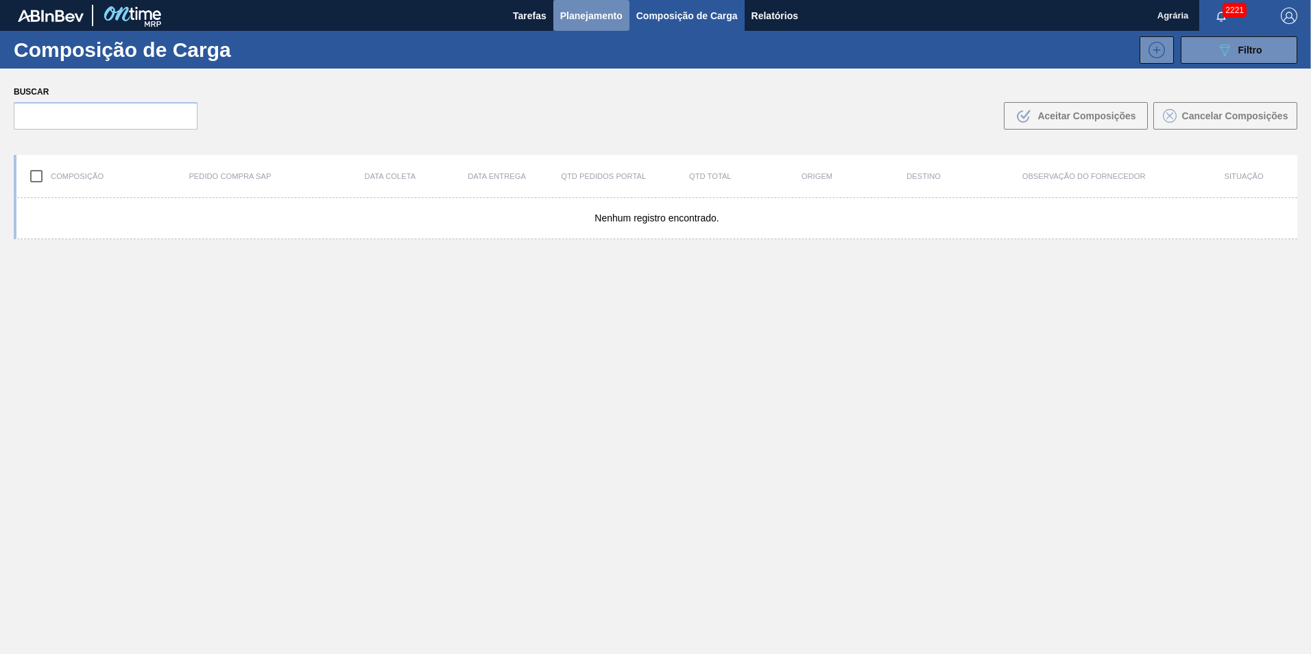
click at [562, 16] on span "Planejamento" at bounding box center [591, 16] width 62 height 16
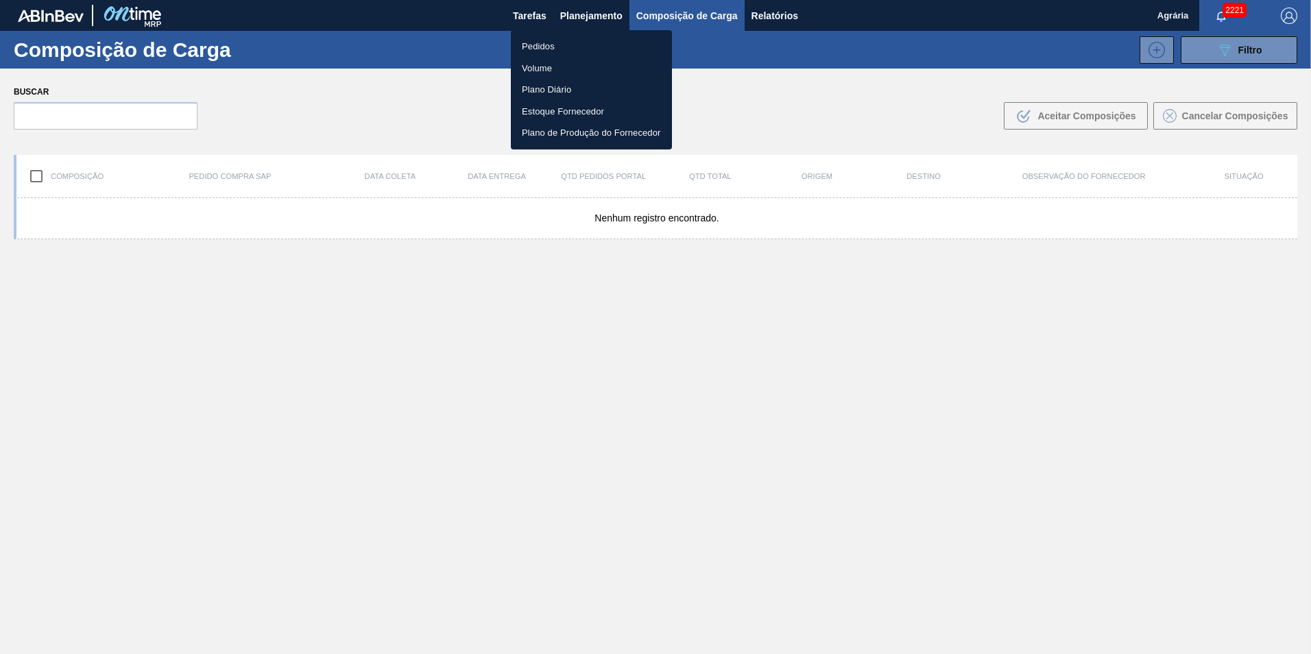
click at [554, 50] on li "Pedidos" at bounding box center [591, 47] width 161 height 22
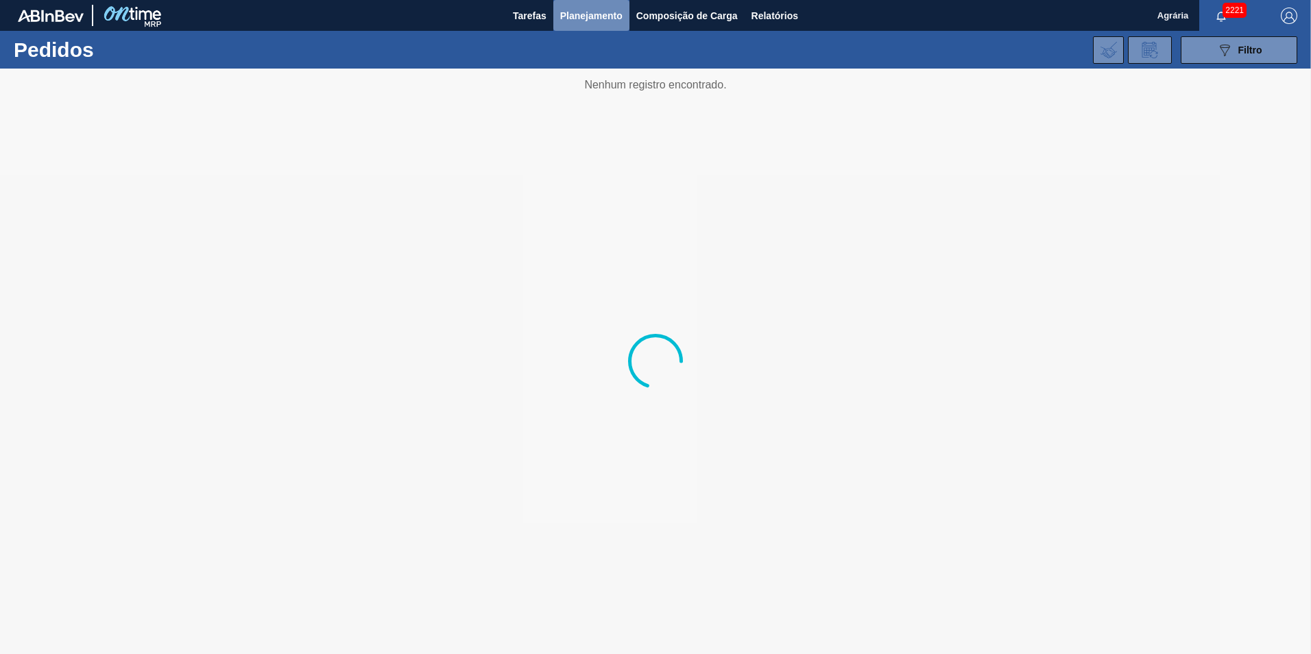
click at [587, 16] on span "Planejamento" at bounding box center [591, 16] width 62 height 16
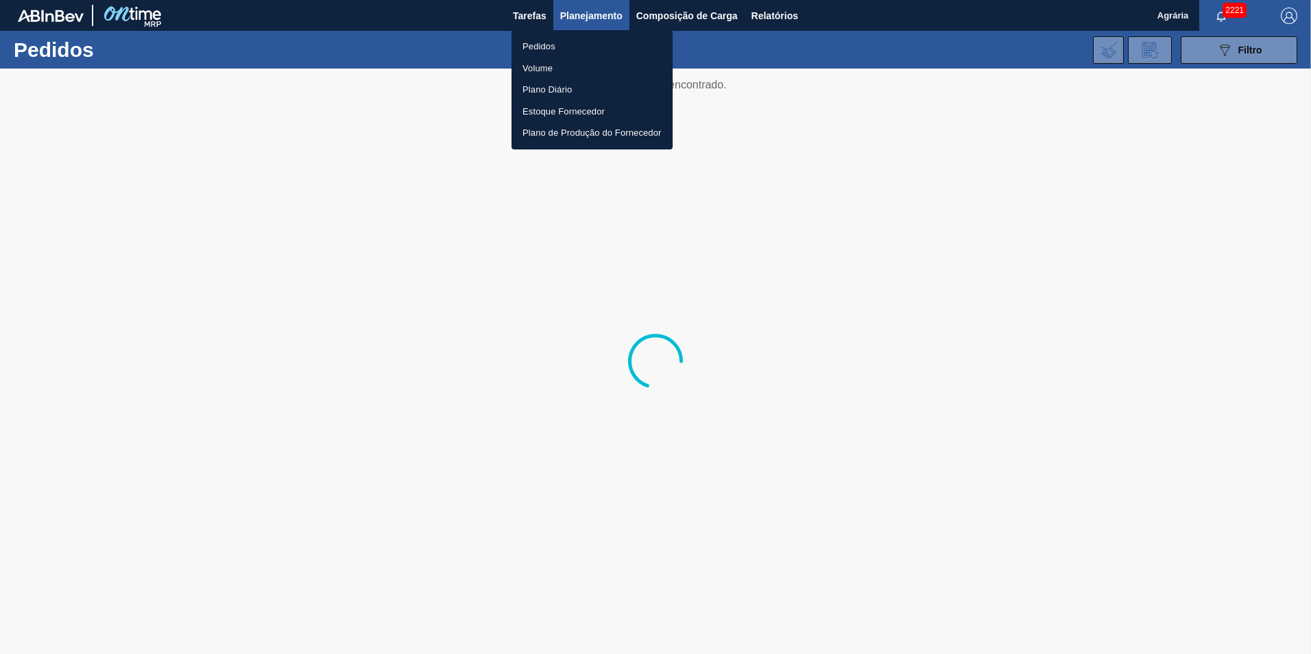
click at [942, 40] on div at bounding box center [655, 327] width 1311 height 654
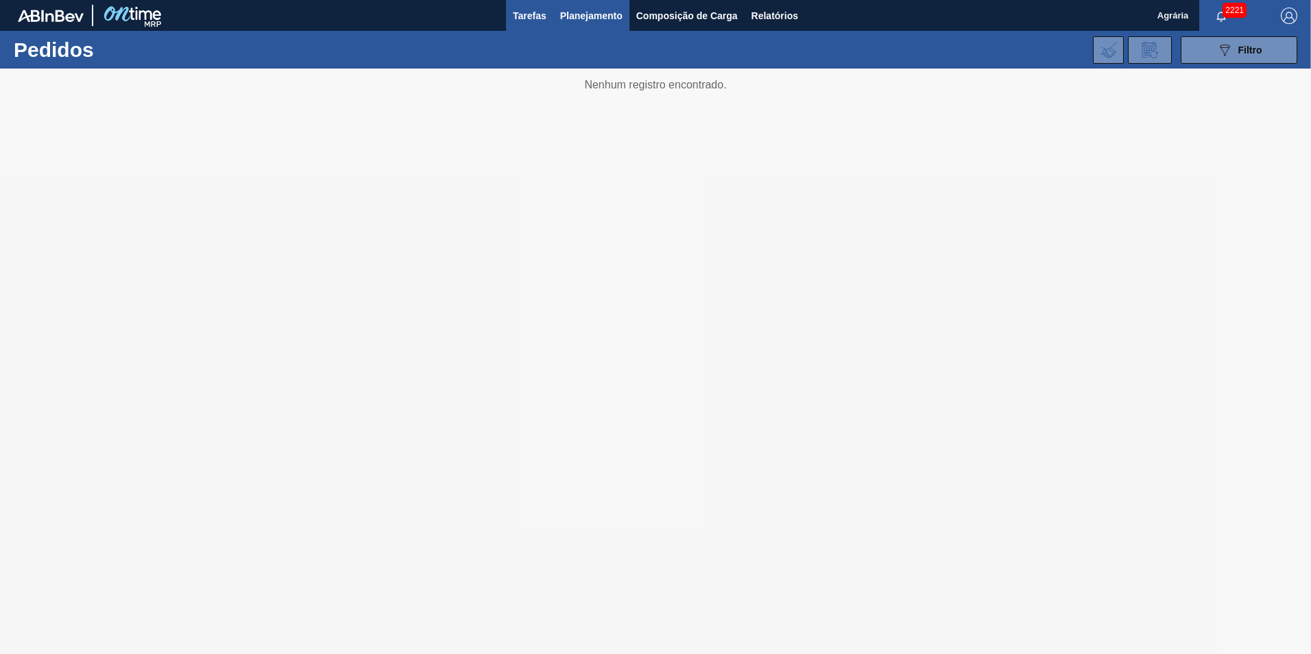
click at [528, 14] on span "Tarefas" at bounding box center [530, 16] width 34 height 16
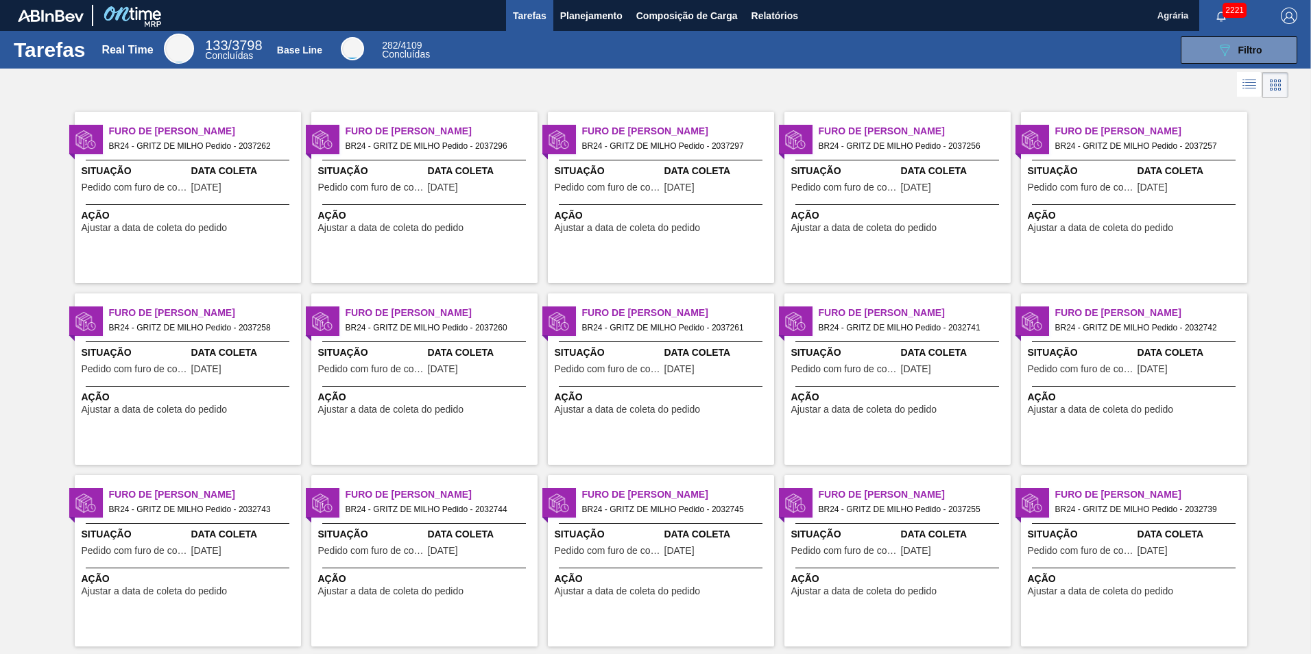
click at [160, 136] on span "Furo de [PERSON_NAME]" at bounding box center [205, 131] width 192 height 14
